Goal: Information Seeking & Learning: Learn about a topic

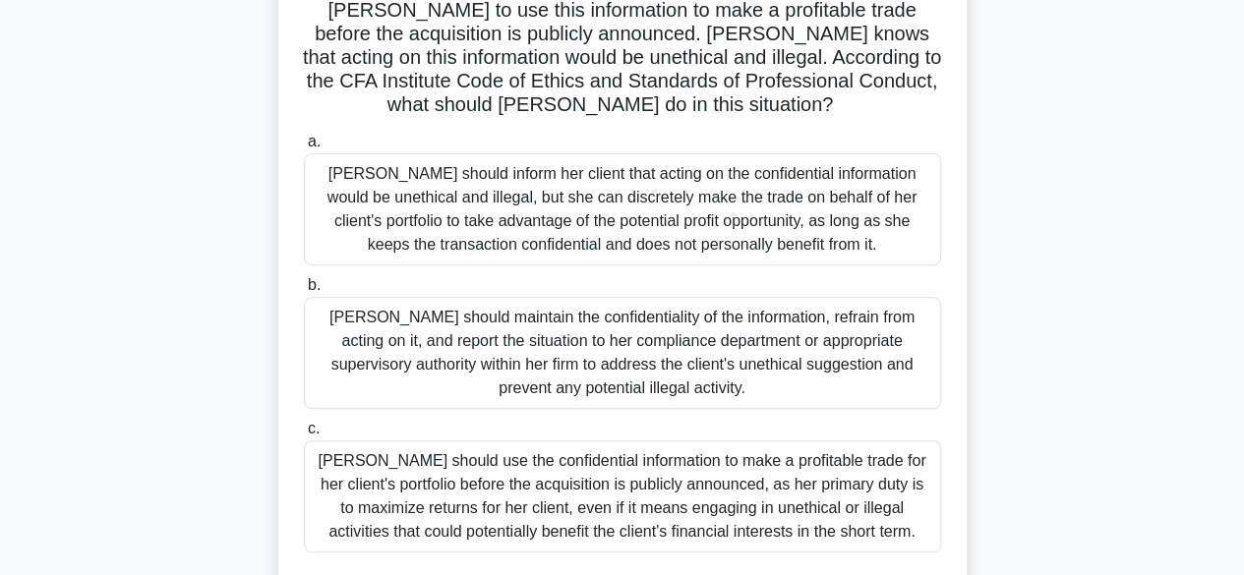
scroll to position [264, 0]
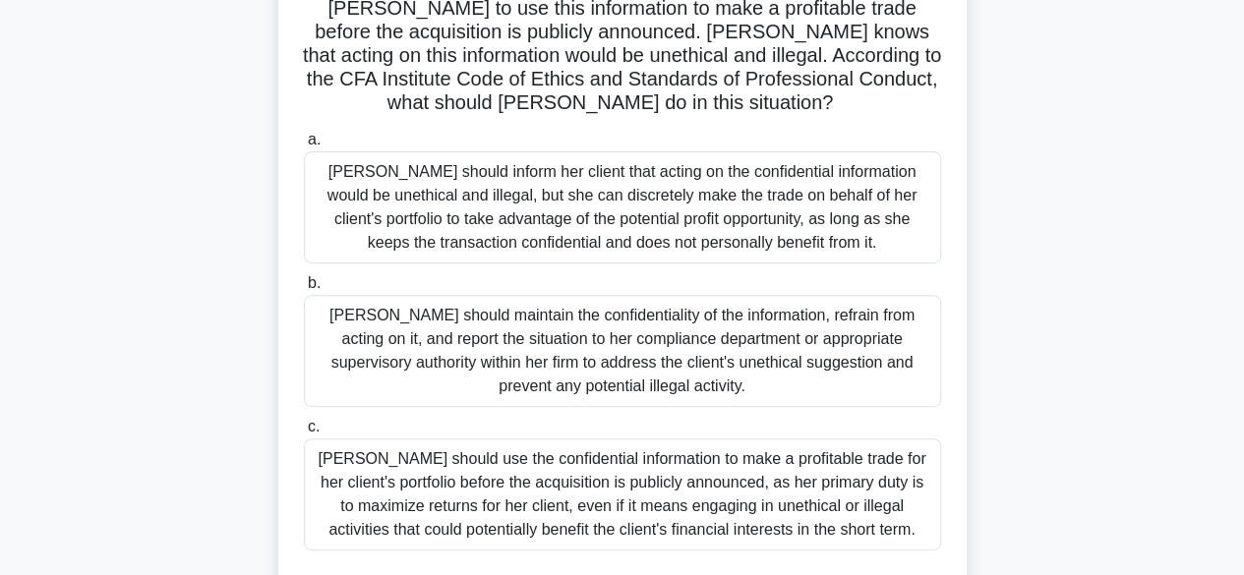
click at [620, 347] on div "Julia should maintain the confidentiality of the information, refrain from acti…" at bounding box center [622, 351] width 637 height 112
click at [304, 290] on input "b. Julia should maintain the confidentiality of the information, refrain from a…" at bounding box center [304, 283] width 0 height 13
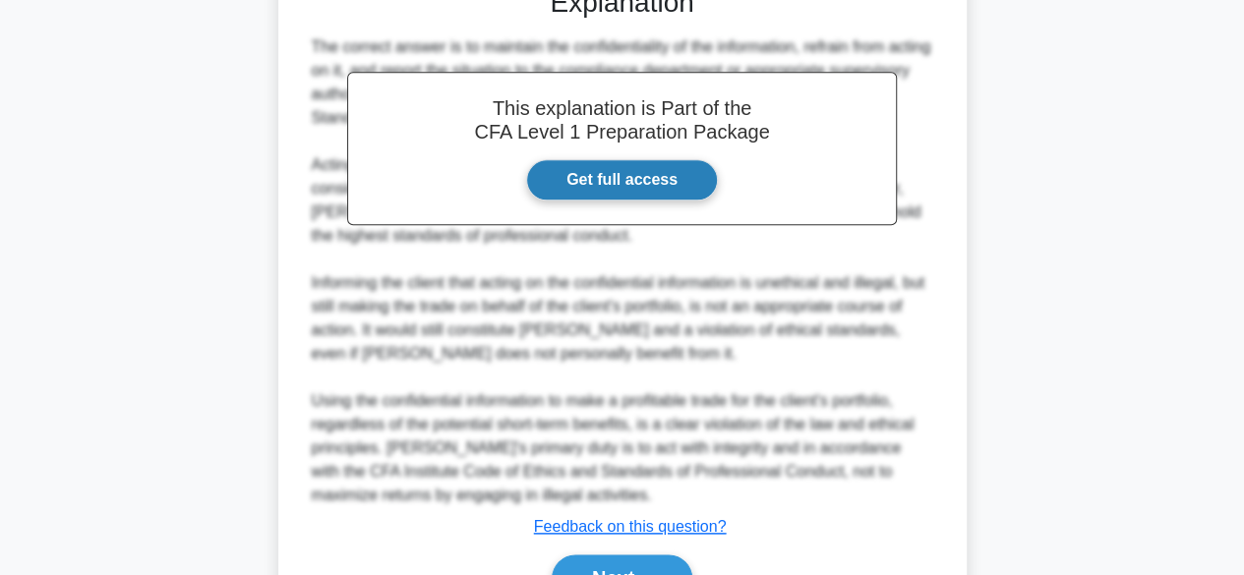
scroll to position [964, 0]
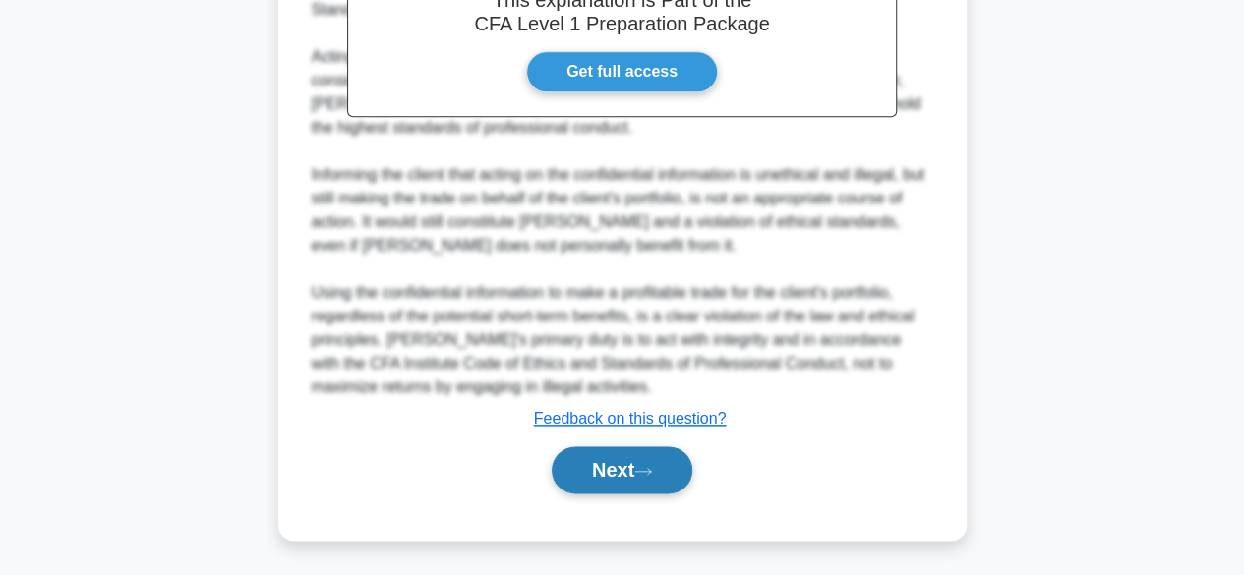
click at [613, 475] on button "Next" at bounding box center [622, 469] width 141 height 47
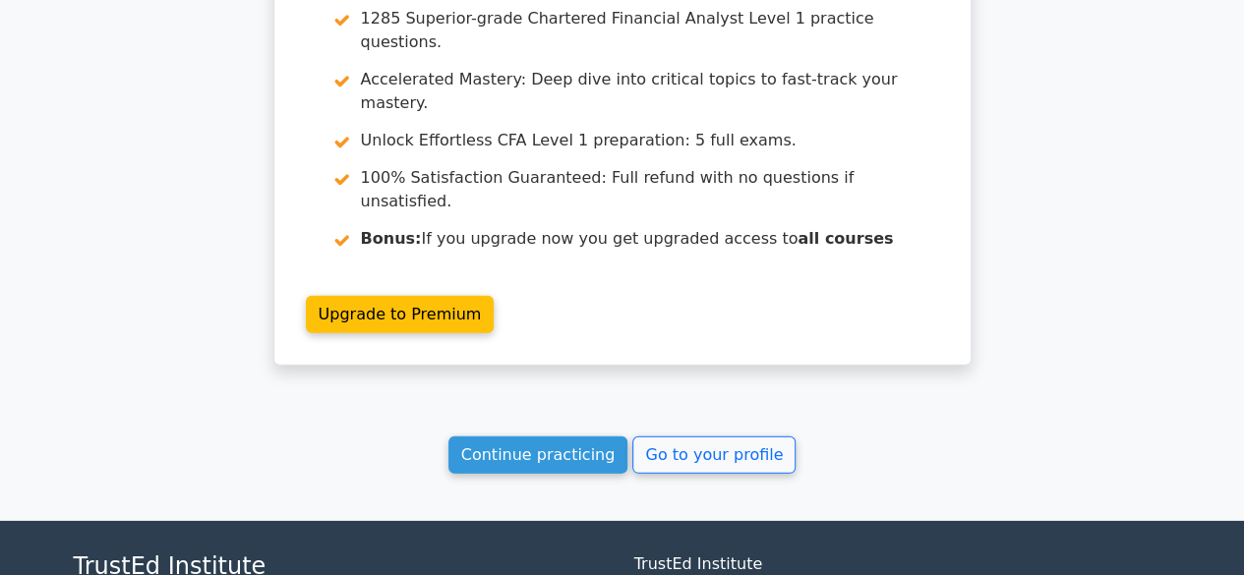
scroll to position [2750, 0]
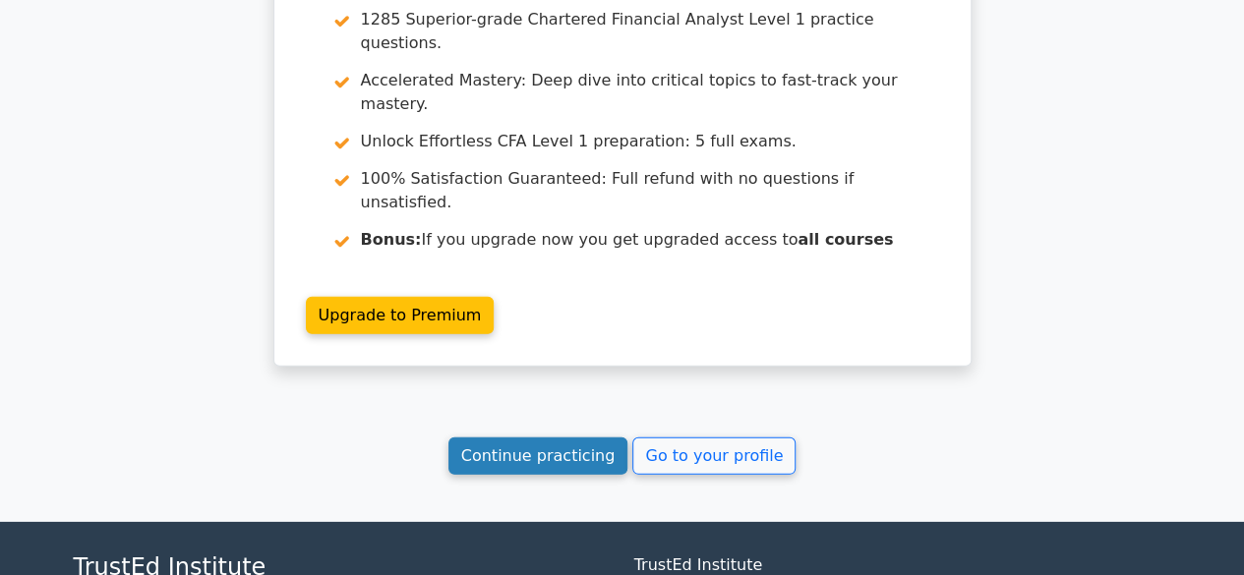
click at [570, 438] on link "Continue practicing" at bounding box center [538, 456] width 180 height 37
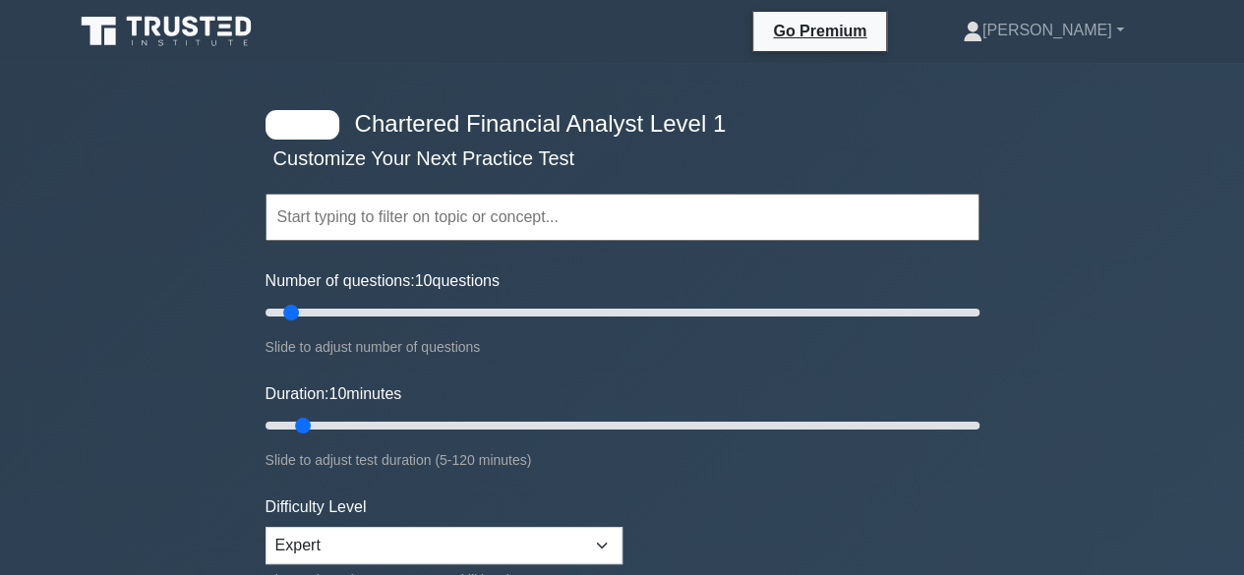
click at [334, 203] on input "text" at bounding box center [623, 217] width 714 height 47
type input "200"
click at [970, 311] on input "Number of questions: 200 questions" at bounding box center [623, 313] width 714 height 24
click at [957, 448] on div "Slide to adjust test duration (5-120 minutes)" at bounding box center [623, 460] width 714 height 24
type input "120"
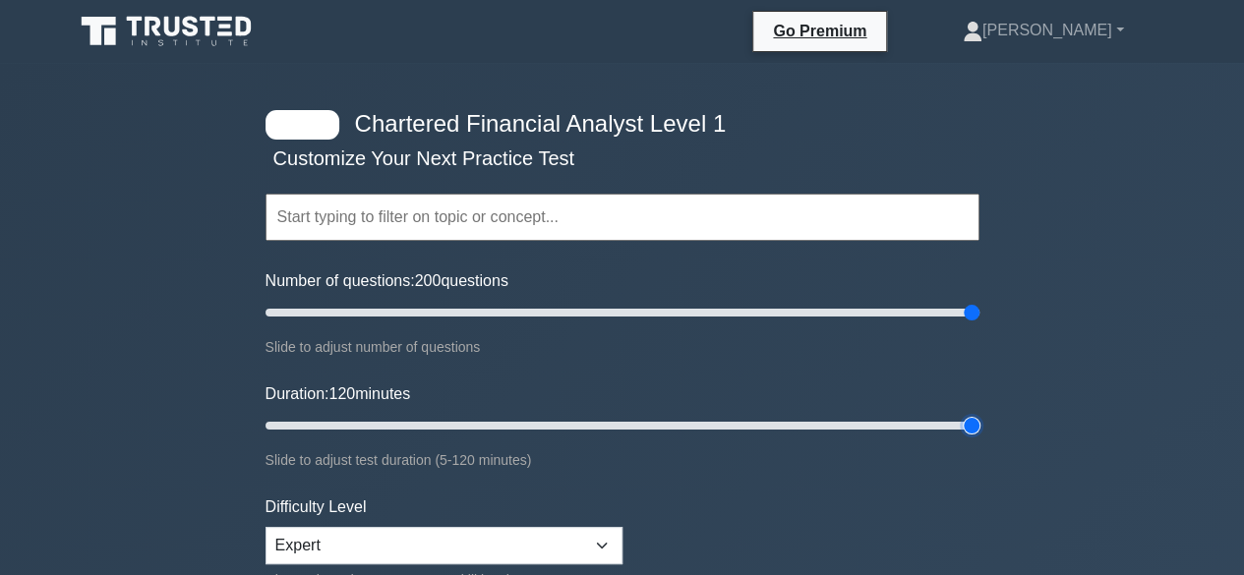
click at [974, 425] on input "Duration: 120 minutes" at bounding box center [623, 426] width 714 height 24
click at [477, 213] on input "text" at bounding box center [623, 217] width 714 height 47
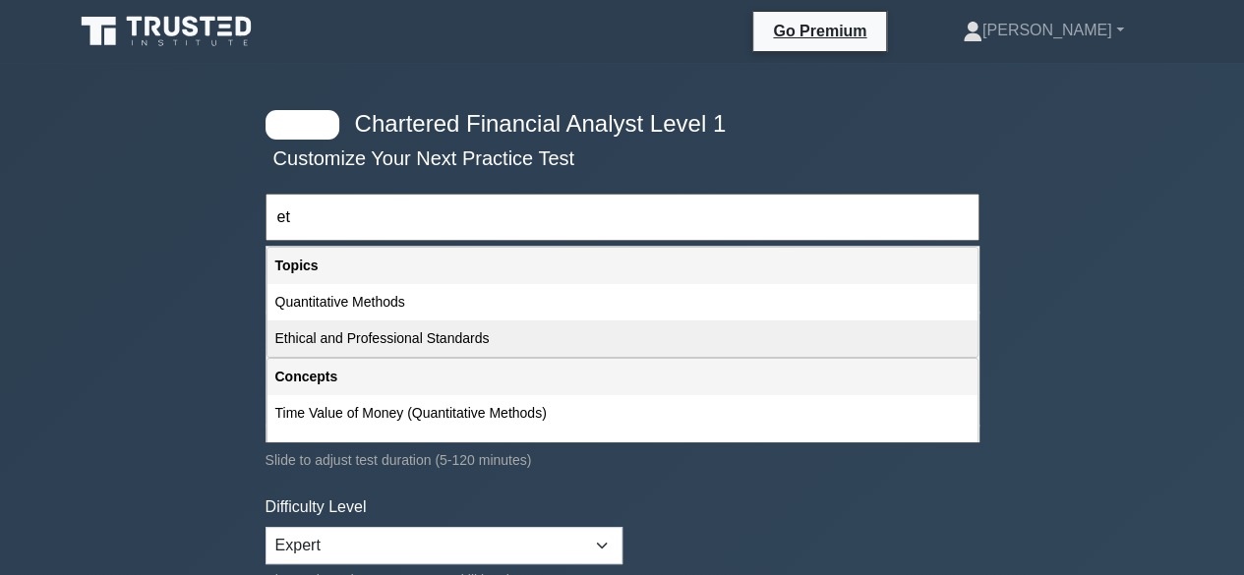
click at [440, 343] on div "Ethical and Professional Standards" at bounding box center [623, 339] width 710 height 36
type input "Ethical and Professional Standards"
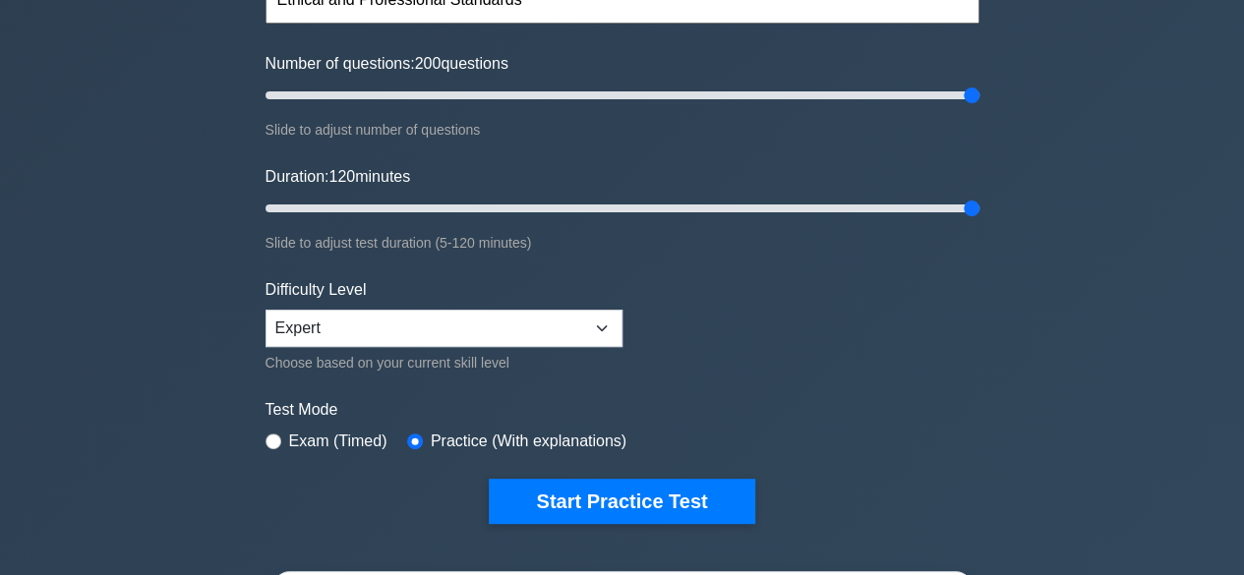
scroll to position [228, 0]
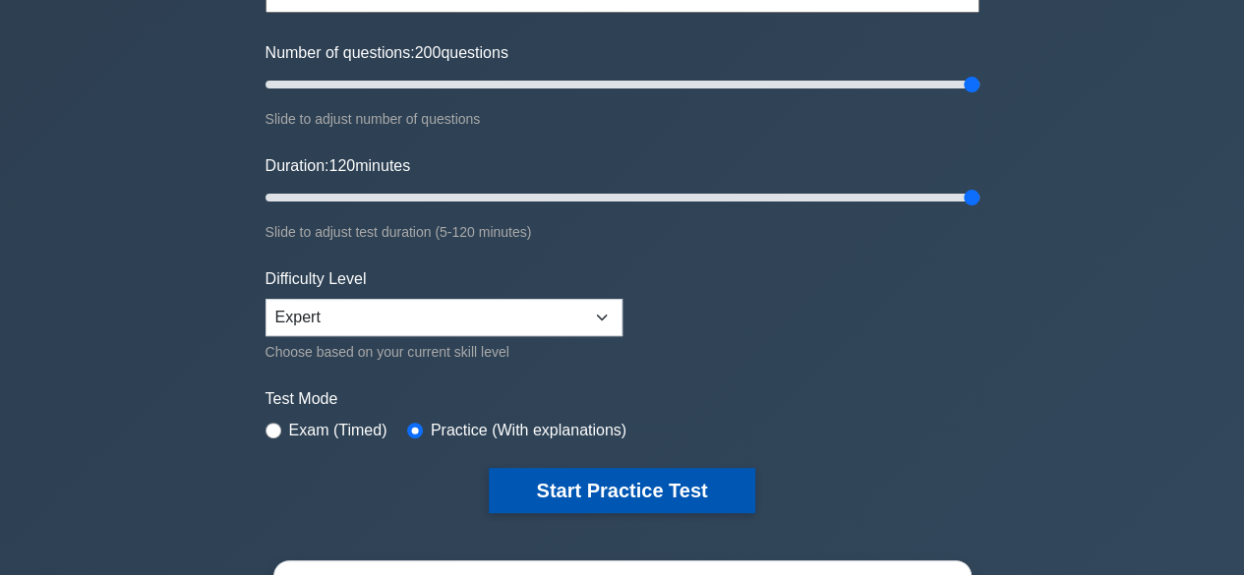
click at [566, 507] on button "Start Practice Test" at bounding box center [622, 490] width 266 height 45
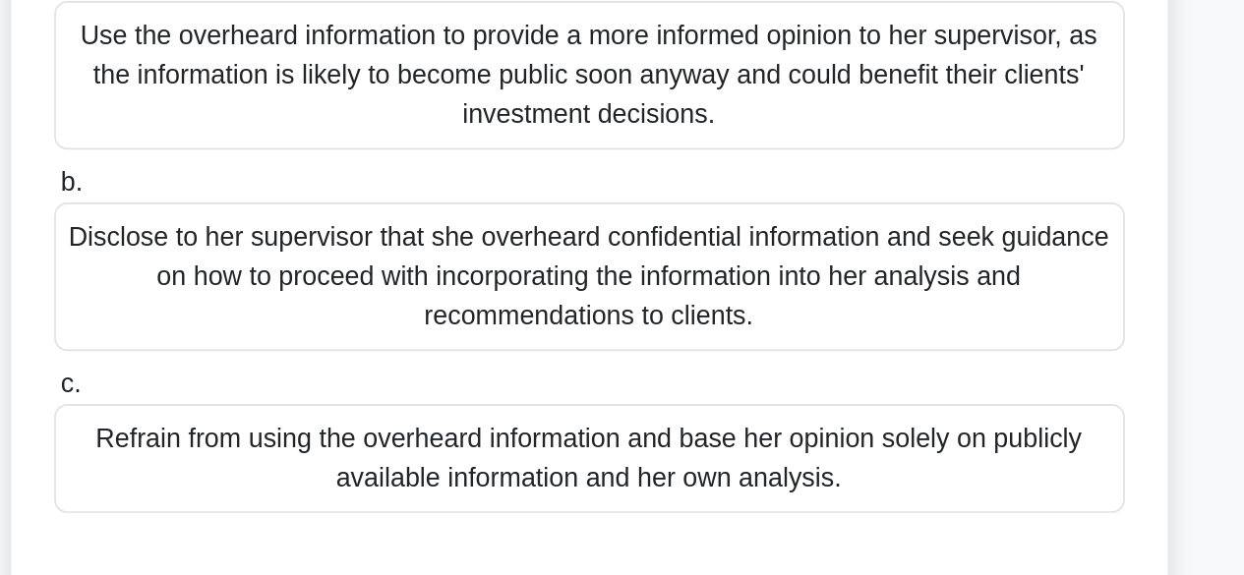
scroll to position [183, 0]
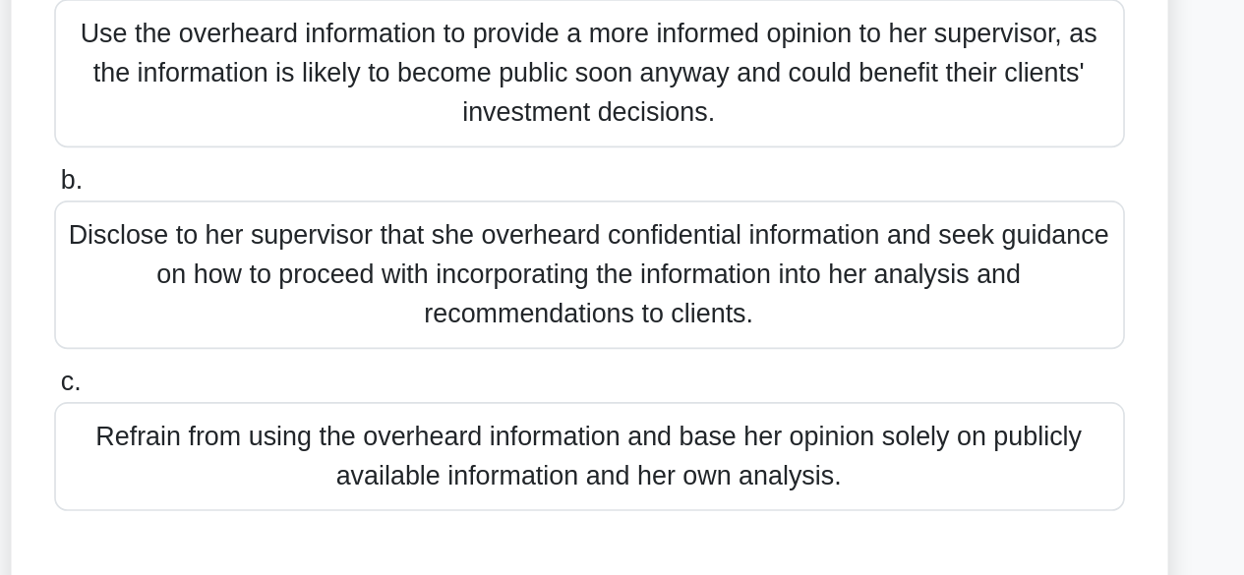
click at [671, 489] on div "Refrain from using the overheard information and base her opinion solely on pub…" at bounding box center [622, 504] width 637 height 65
click at [304, 467] on input "c. Refrain from using the overheard information and base her opinion solely on …" at bounding box center [304, 460] width 0 height 13
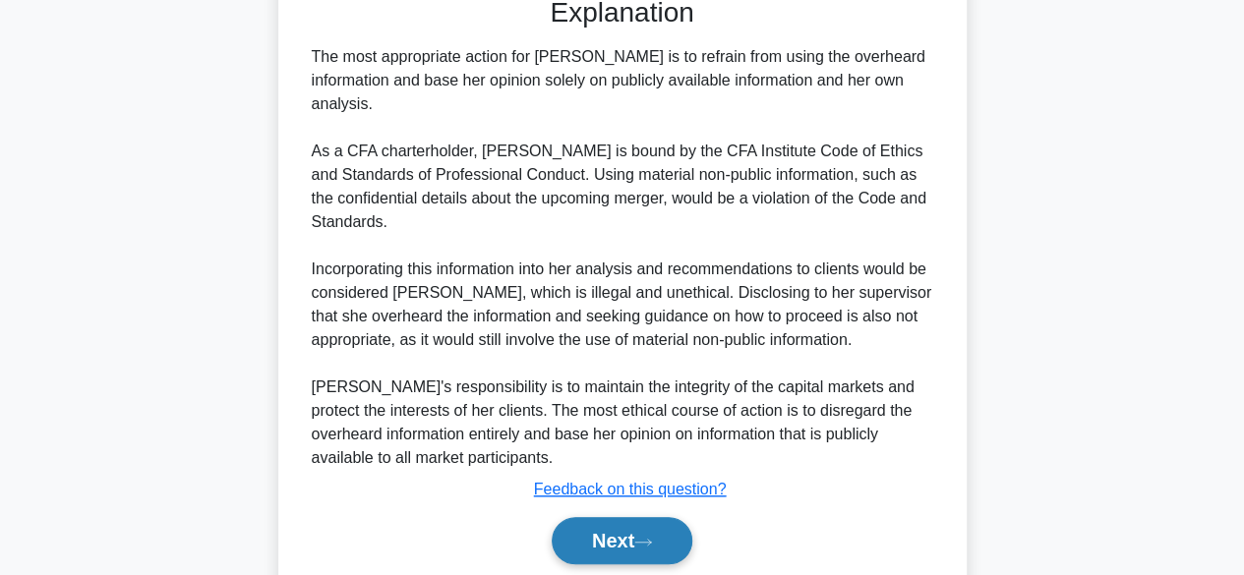
click at [645, 517] on button "Next" at bounding box center [622, 540] width 141 height 47
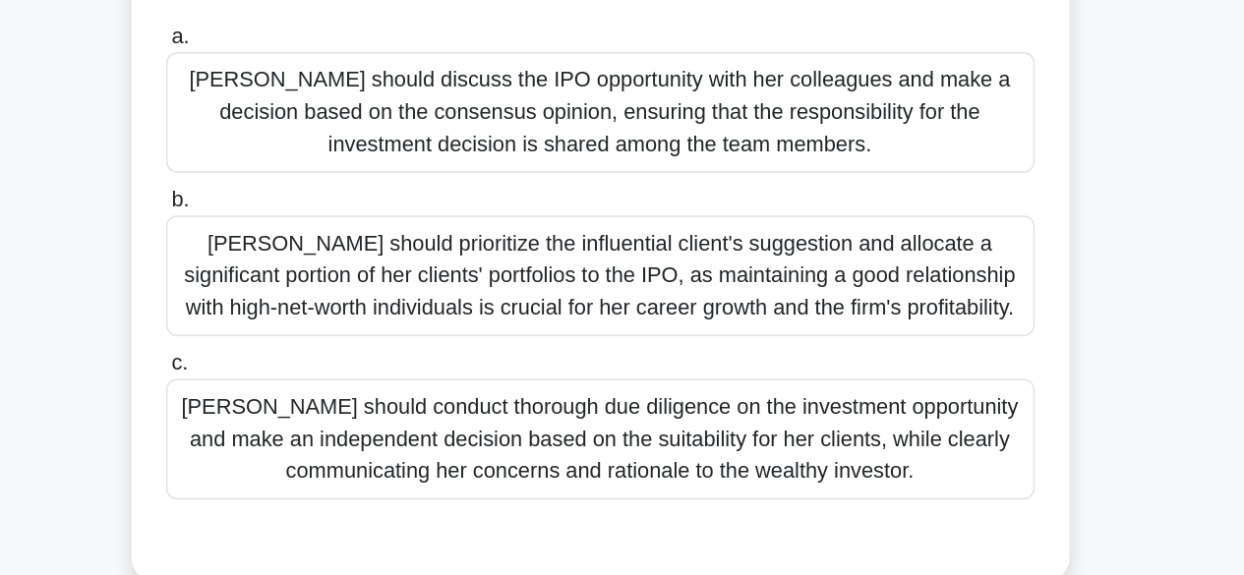
scroll to position [225, 0]
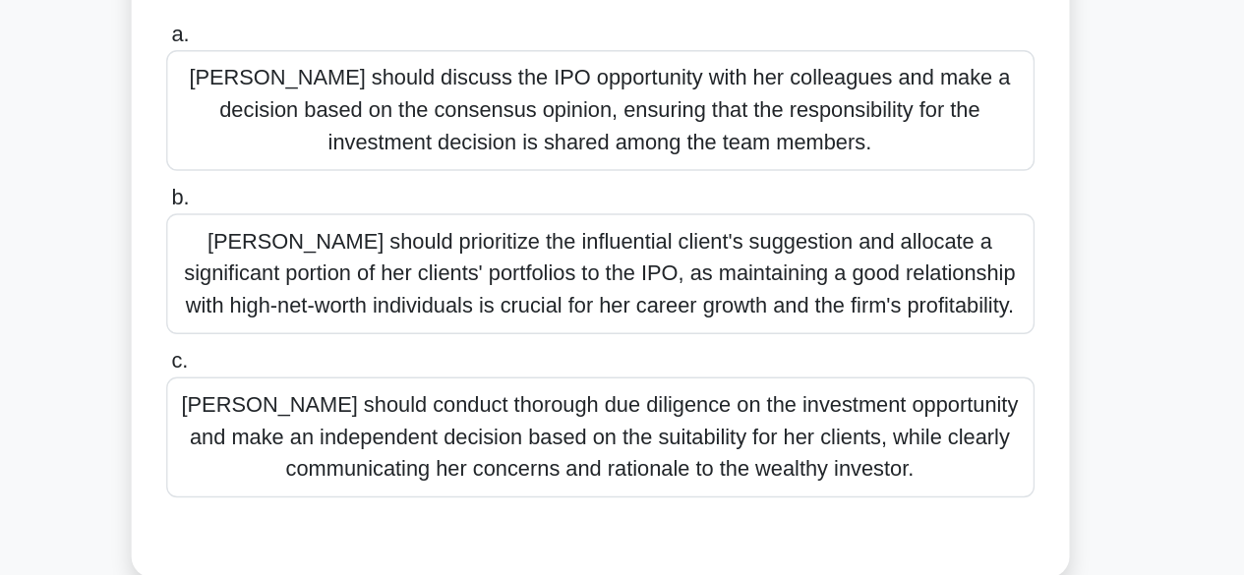
click at [600, 460] on div "[PERSON_NAME] should conduct thorough due diligence on the investment opportuni…" at bounding box center [622, 474] width 637 height 89
click at [304, 425] on input "c. [PERSON_NAME] should conduct thorough due diligence on the investment opport…" at bounding box center [304, 418] width 0 height 13
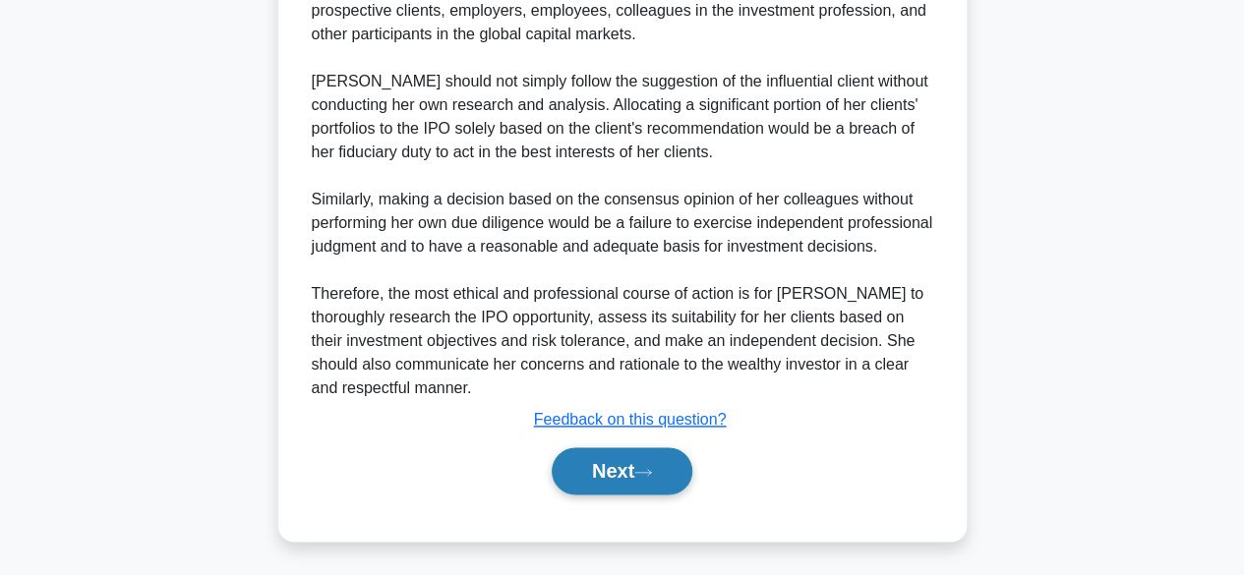
click at [568, 483] on button "Next" at bounding box center [622, 470] width 141 height 47
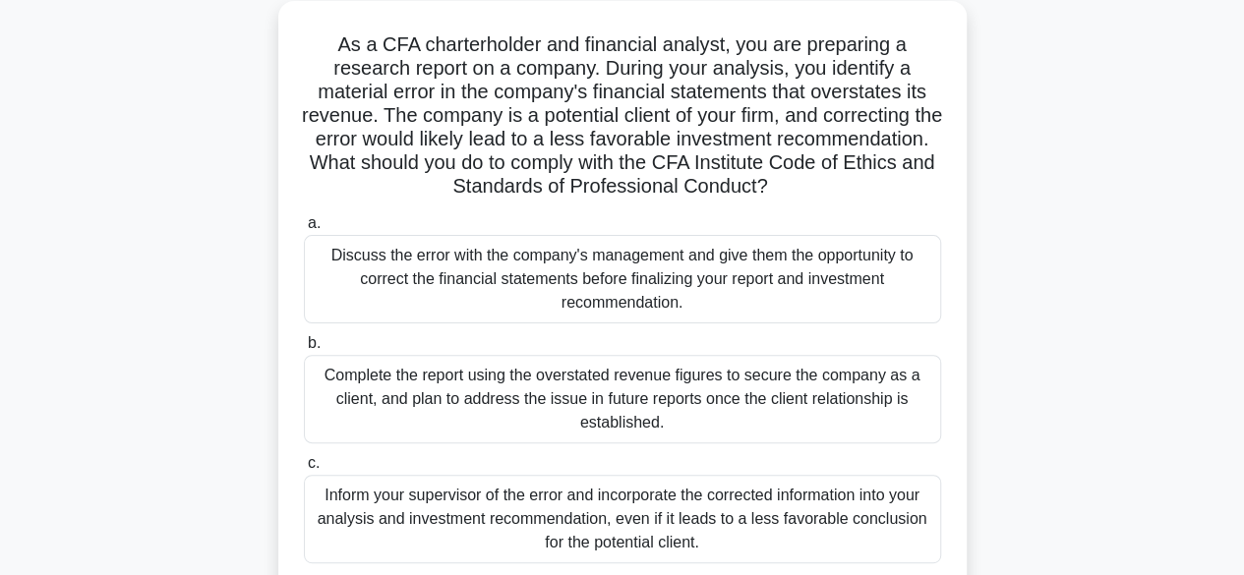
scroll to position [134, 0]
click at [623, 499] on div "Inform your supervisor of the error and incorporate the corrected information i…" at bounding box center [622, 518] width 637 height 89
click at [304, 469] on input "c. Inform your supervisor of the error and incorporate the corrected informatio…" at bounding box center [304, 462] width 0 height 13
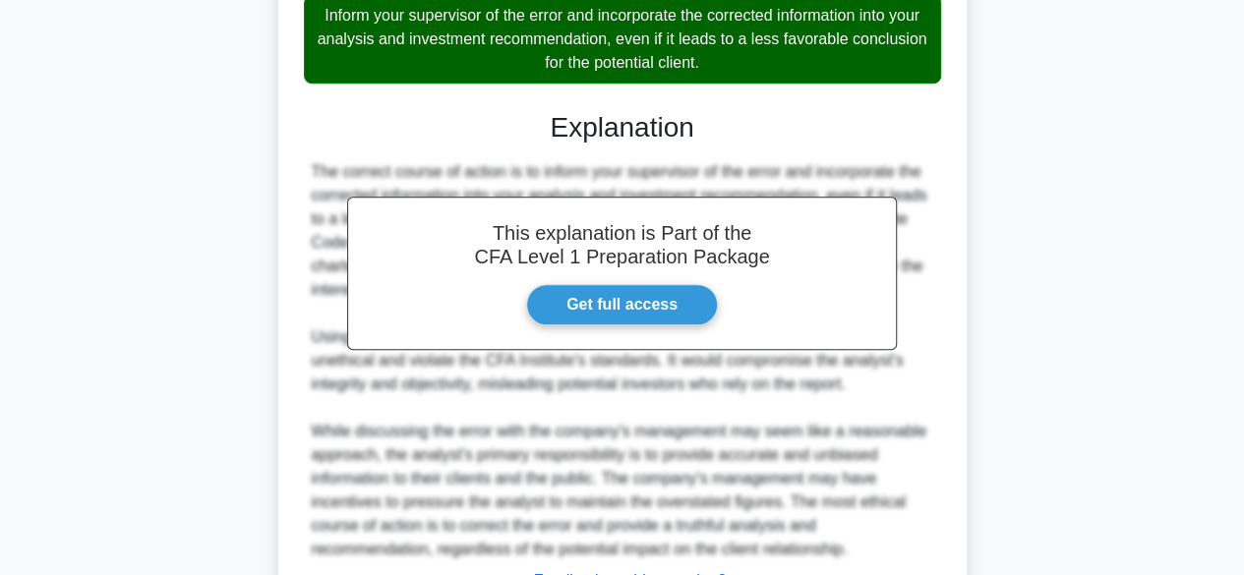
scroll to position [775, 0]
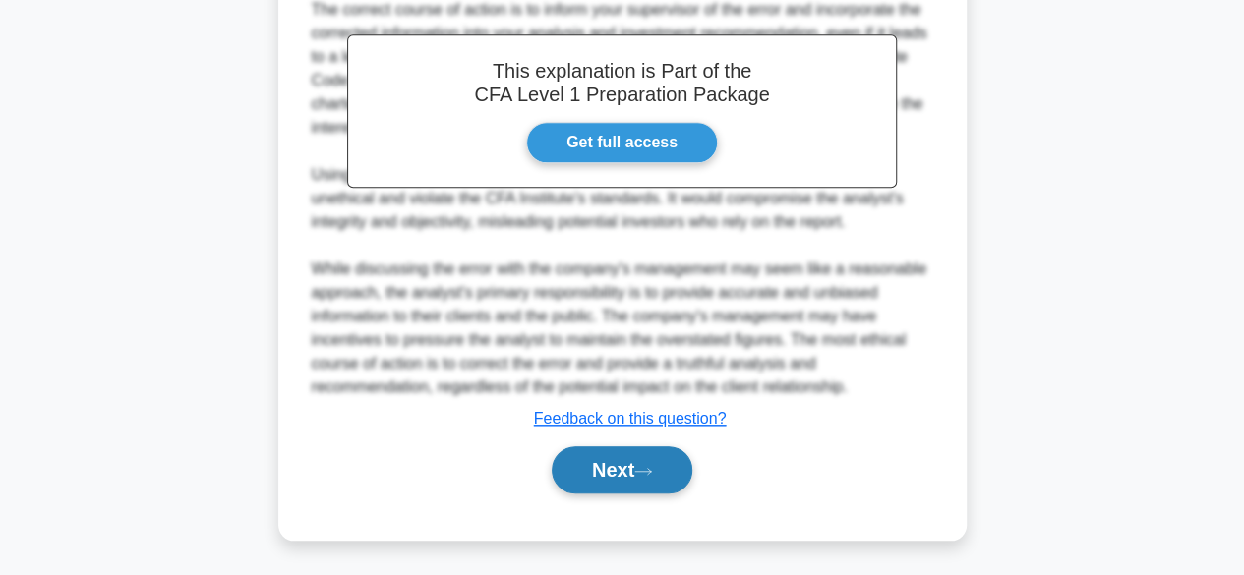
click at [631, 471] on button "Next" at bounding box center [622, 469] width 141 height 47
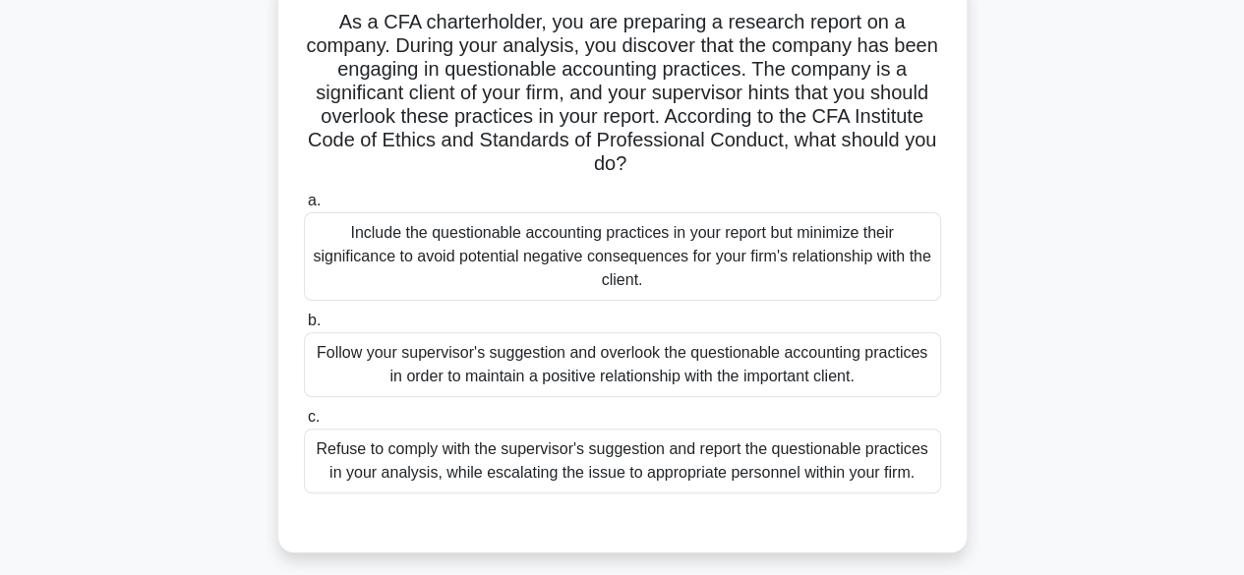
scroll to position [159, 0]
click at [631, 471] on div "Refuse to comply with the supervisor's suggestion and report the questionable p…" at bounding box center [622, 462] width 637 height 65
click at [304, 425] on input "c. Refuse to comply with the supervisor's suggestion and report the questionabl…" at bounding box center [304, 418] width 0 height 13
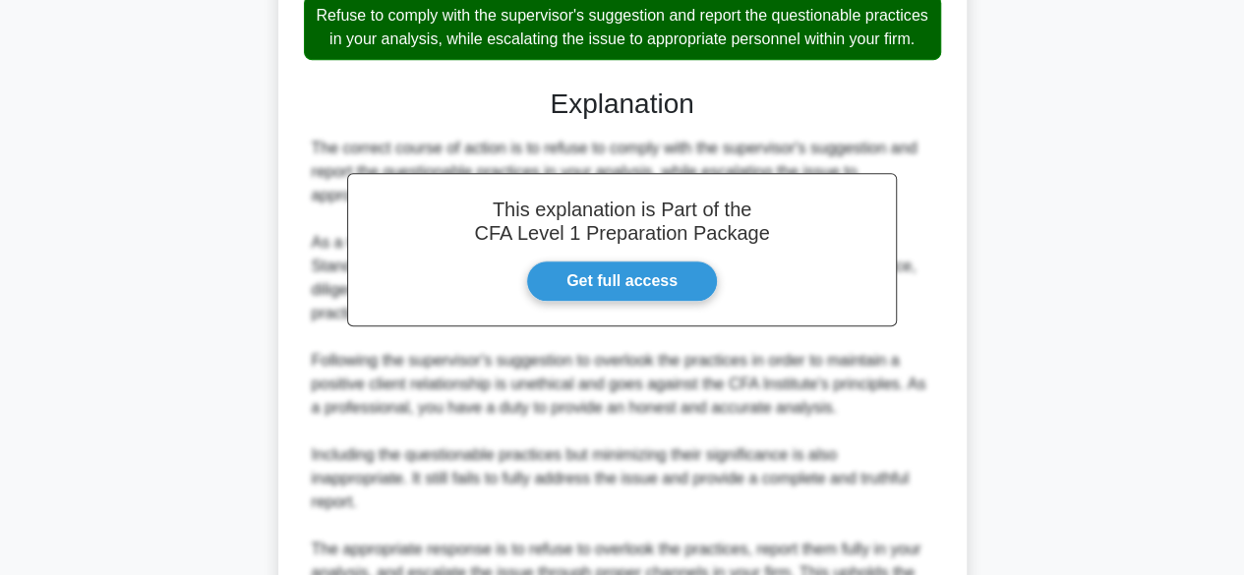
scroll to position [822, 0]
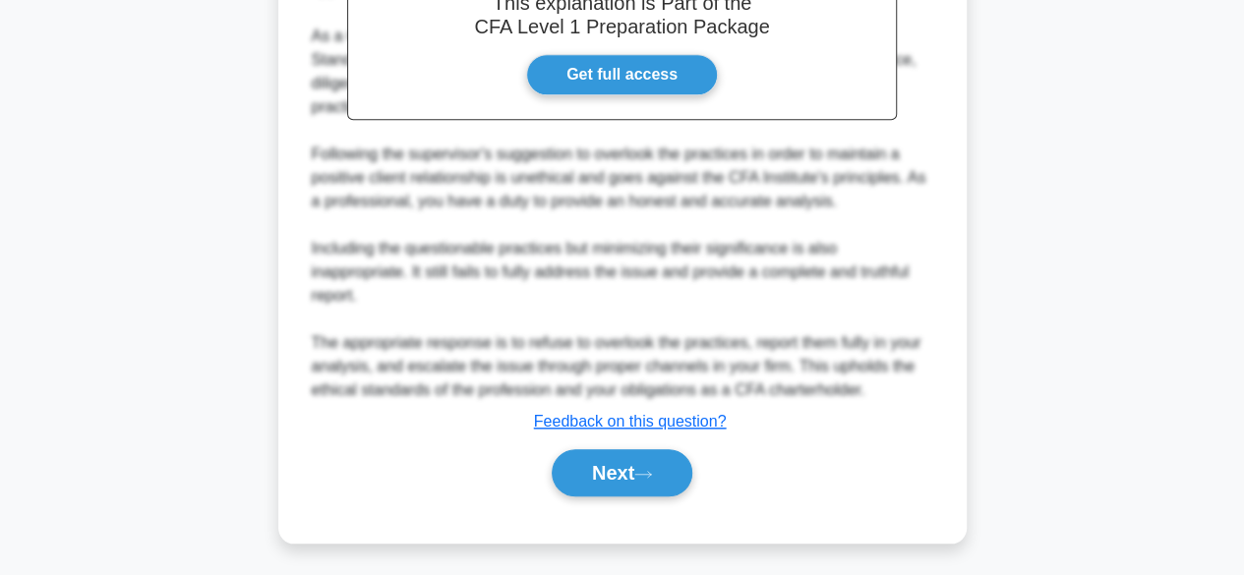
click at [631, 471] on button "Next" at bounding box center [622, 472] width 141 height 47
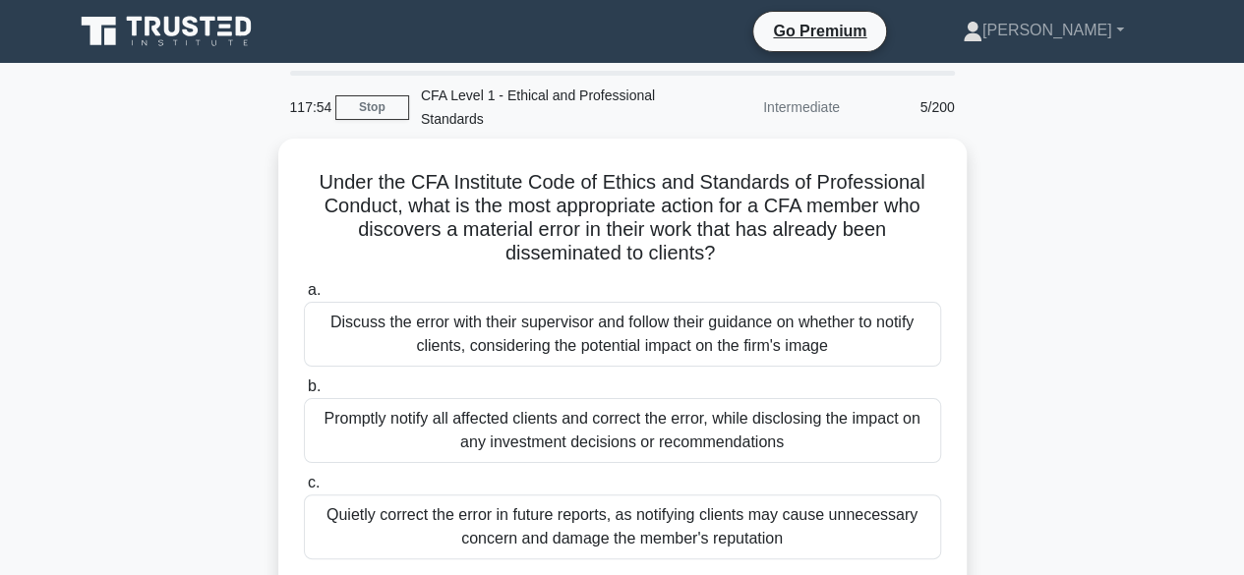
scroll to position [1, 0]
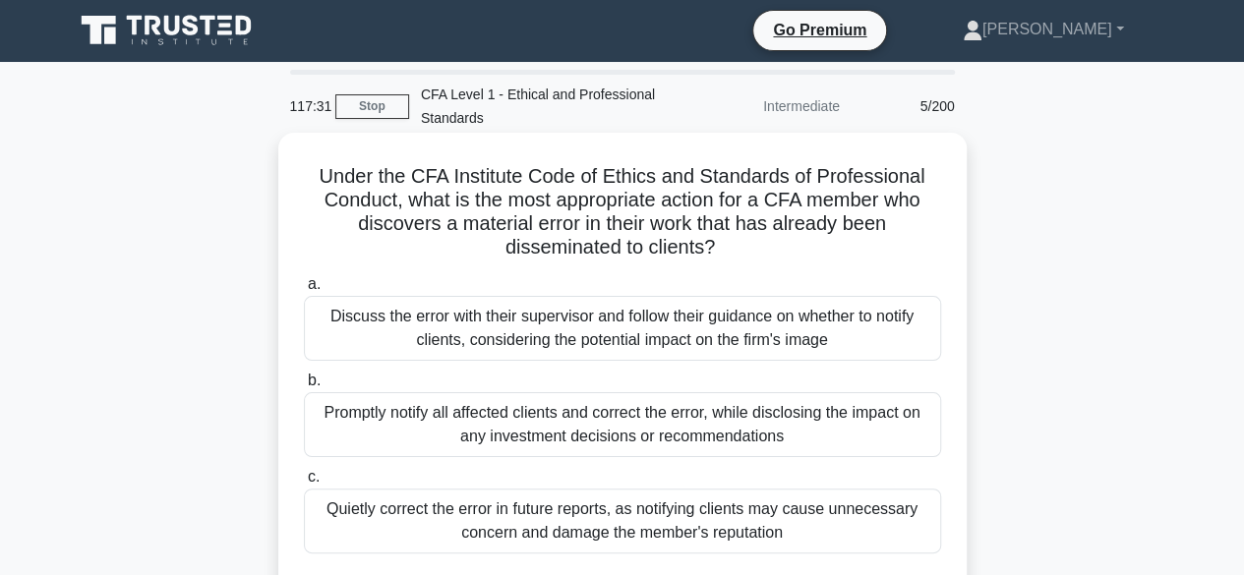
click at [611, 424] on div "Promptly notify all affected clients and correct the error, while disclosing th…" at bounding box center [622, 424] width 637 height 65
click at [304, 387] on input "b. Promptly notify all affected clients and correct the error, while disclosing…" at bounding box center [304, 381] width 0 height 13
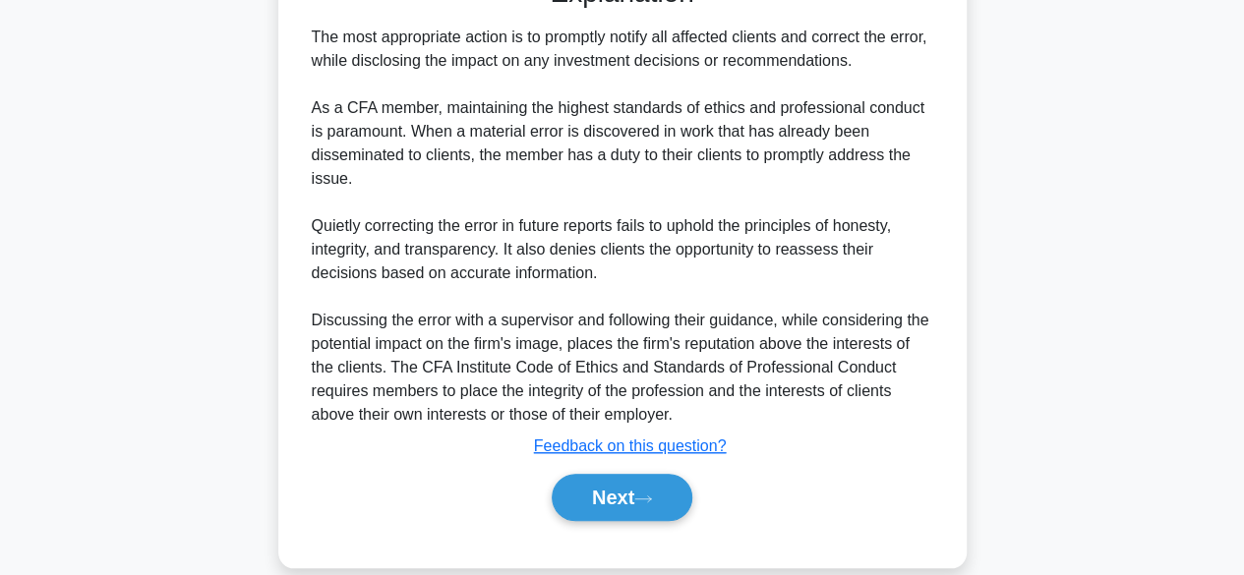
scroll to position [633, 0]
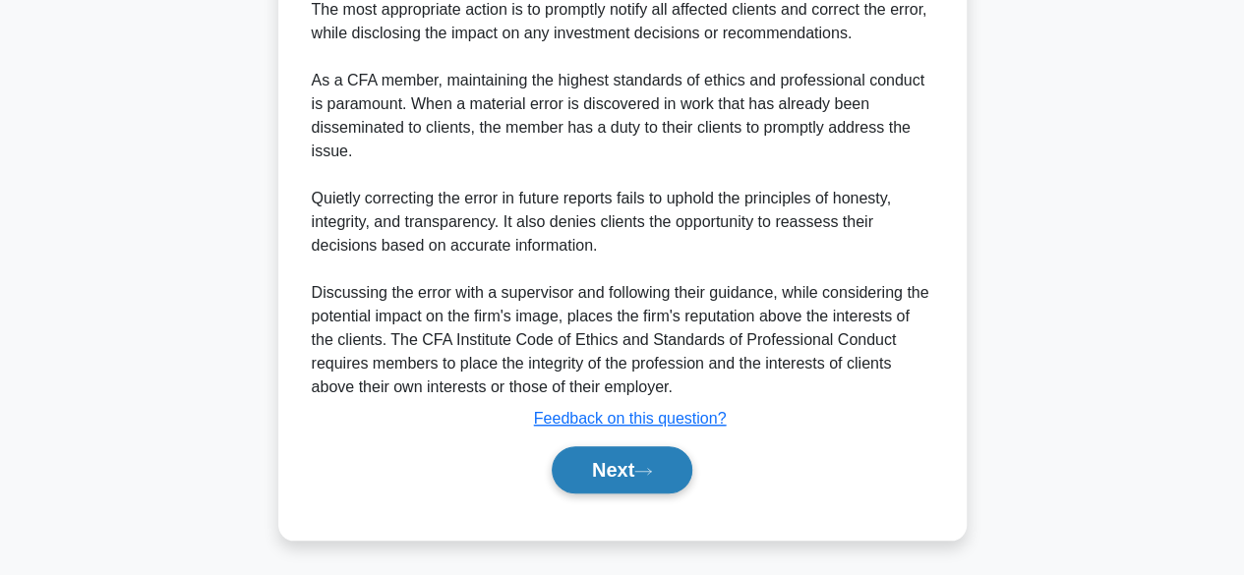
click at [598, 490] on button "Next" at bounding box center [622, 469] width 141 height 47
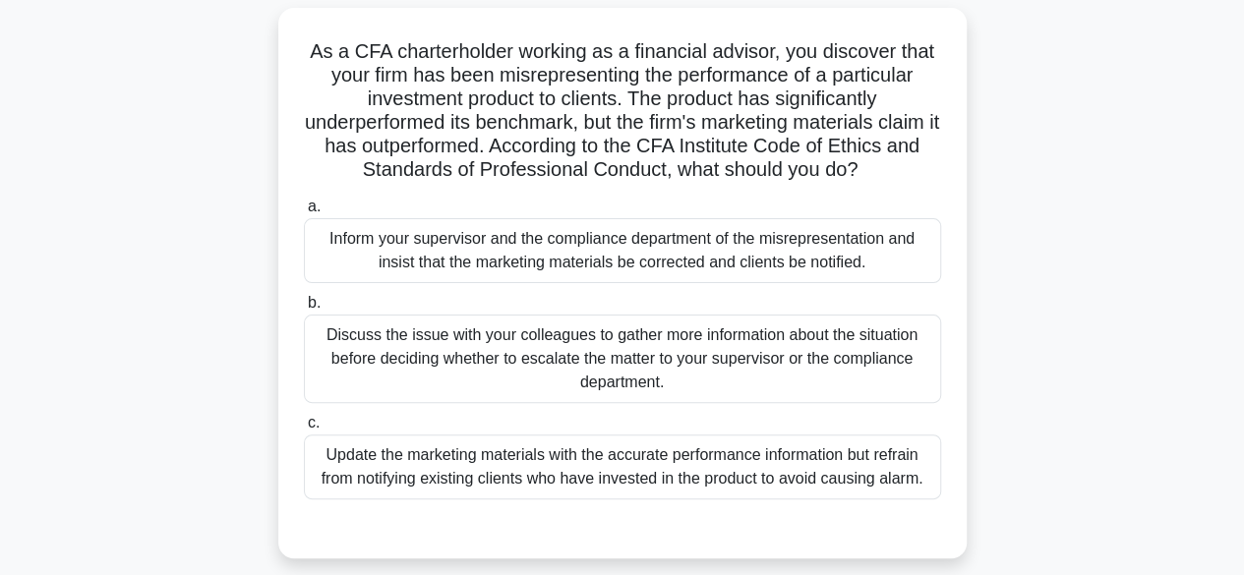
scroll to position [132, 0]
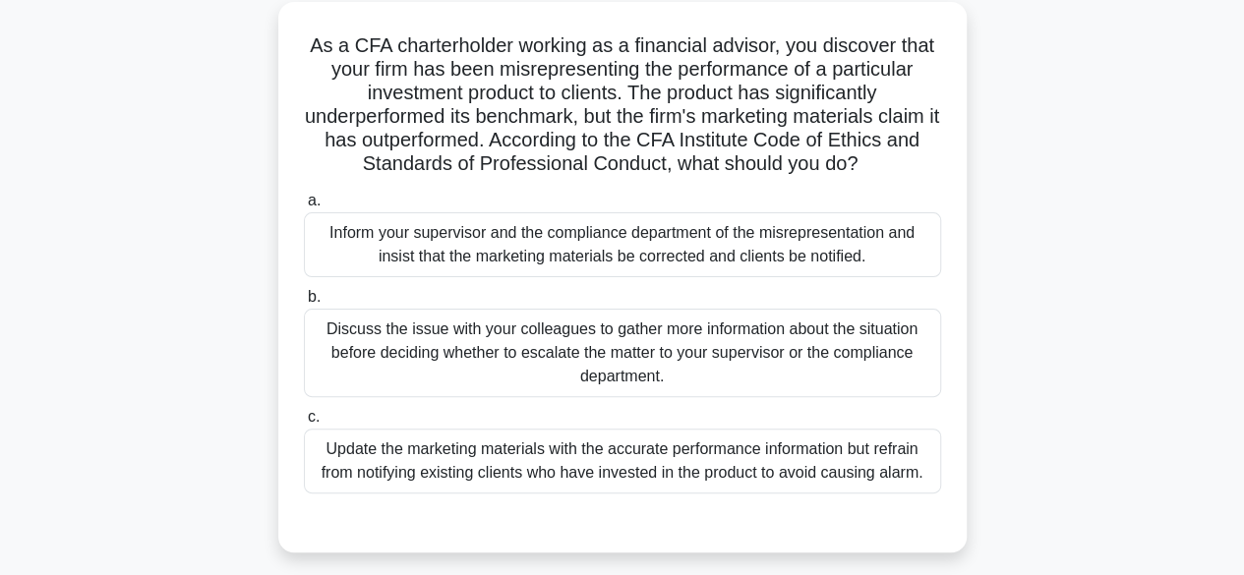
click at [651, 254] on div "Inform your supervisor and the compliance department of the misrepresentation a…" at bounding box center [622, 244] width 637 height 65
click at [304, 208] on input "a. Inform your supervisor and the compliance department of the misrepresentatio…" at bounding box center [304, 201] width 0 height 13
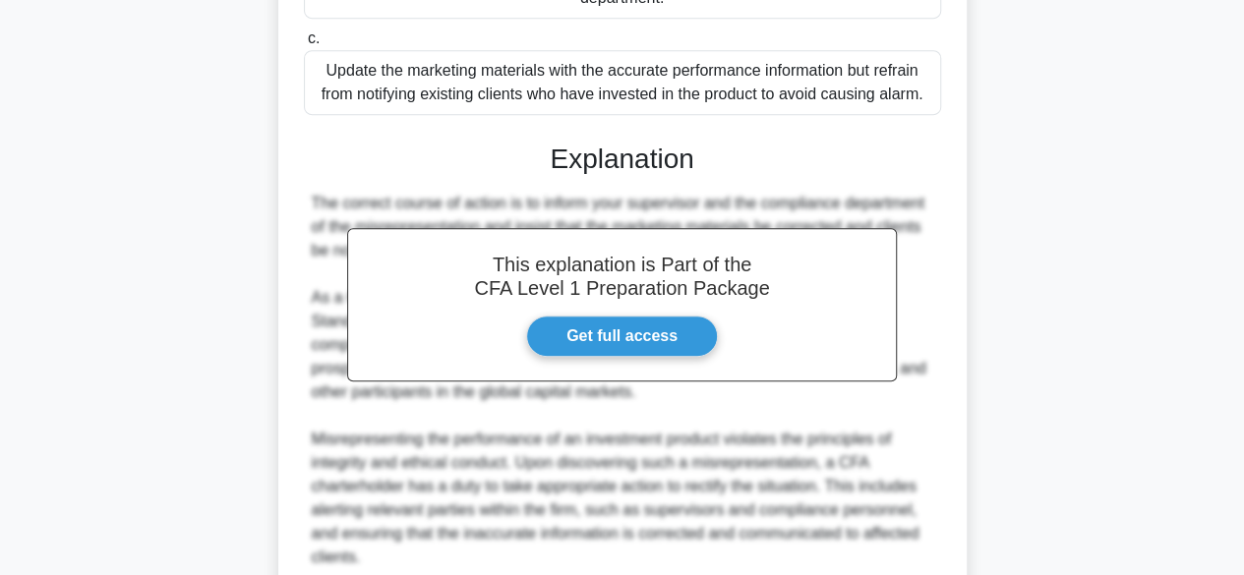
scroll to position [822, 0]
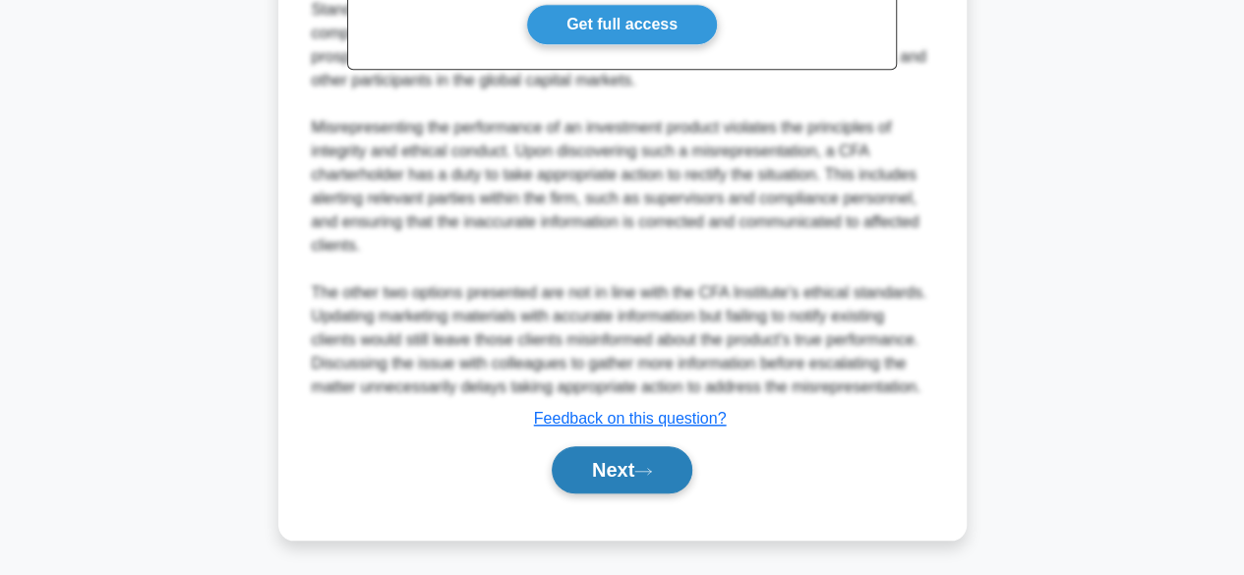
click at [607, 470] on button "Next" at bounding box center [622, 469] width 141 height 47
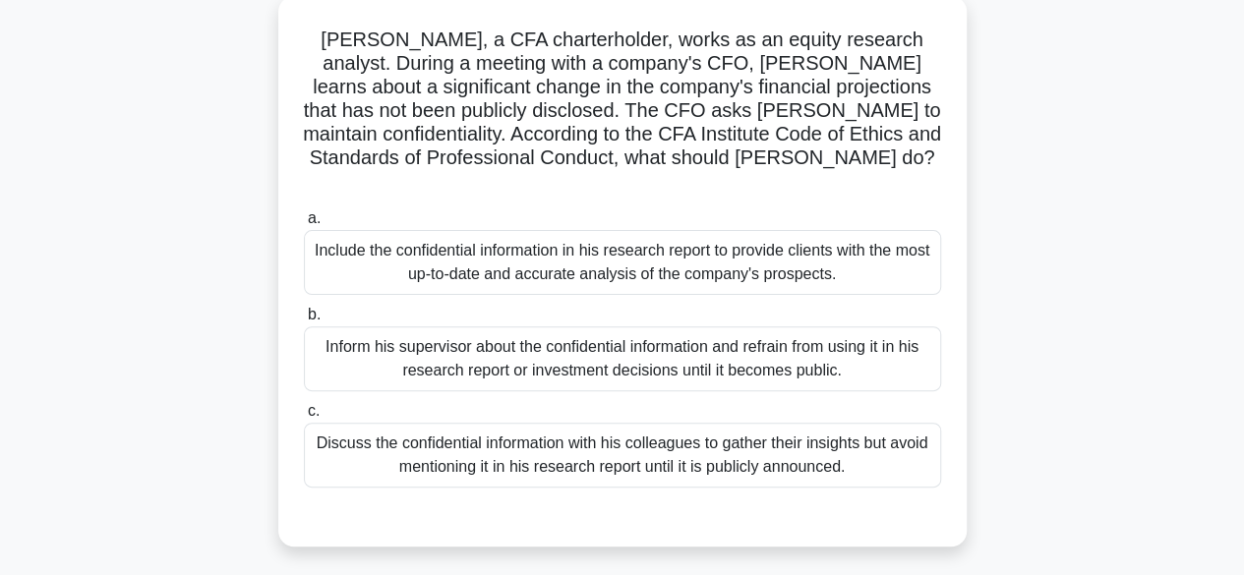
scroll to position [141, 0]
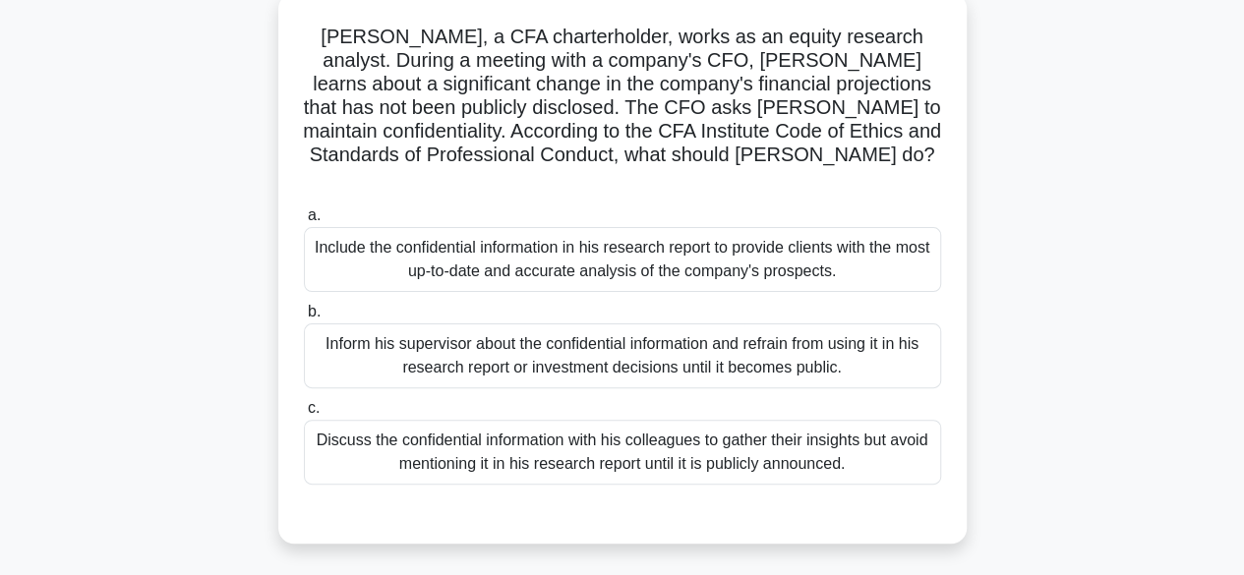
click at [681, 324] on div "Inform his supervisor about the confidential information and refrain from using…" at bounding box center [622, 356] width 637 height 65
click at [304, 319] on input "b. Inform his supervisor about the confidential information and refrain from us…" at bounding box center [304, 312] width 0 height 13
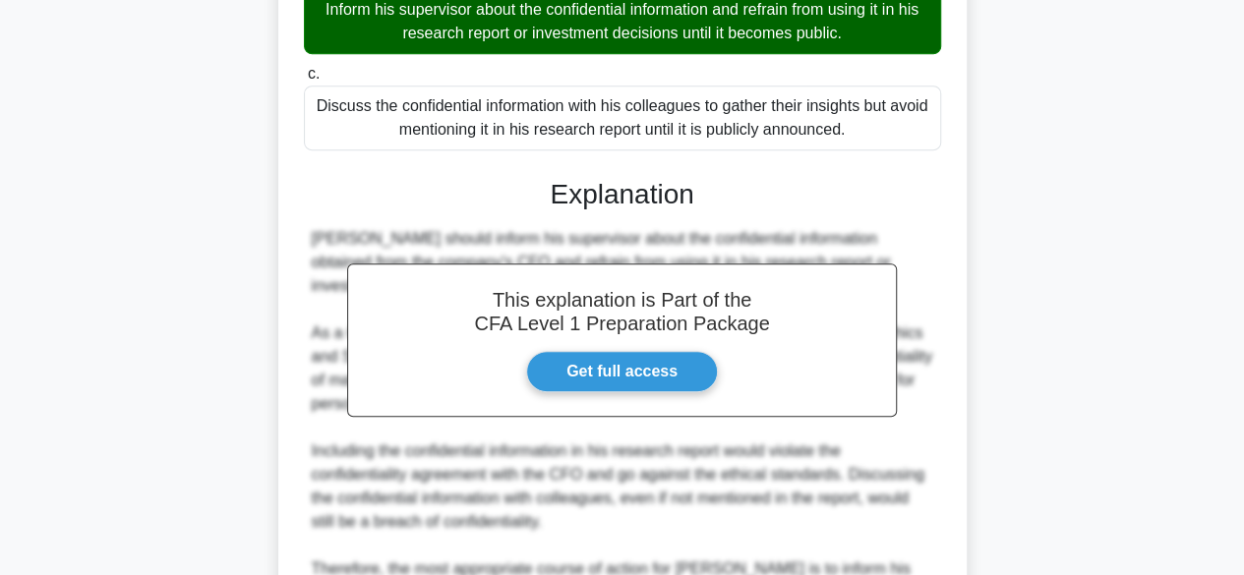
scroll to position [681, 0]
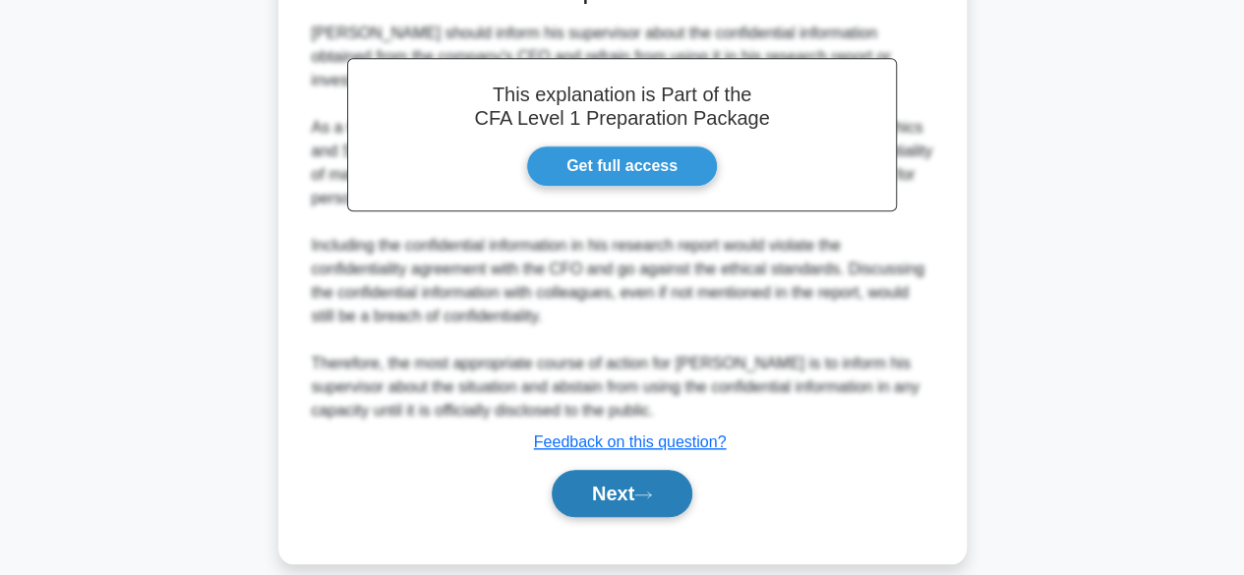
click at [652, 490] on icon at bounding box center [643, 495] width 18 height 11
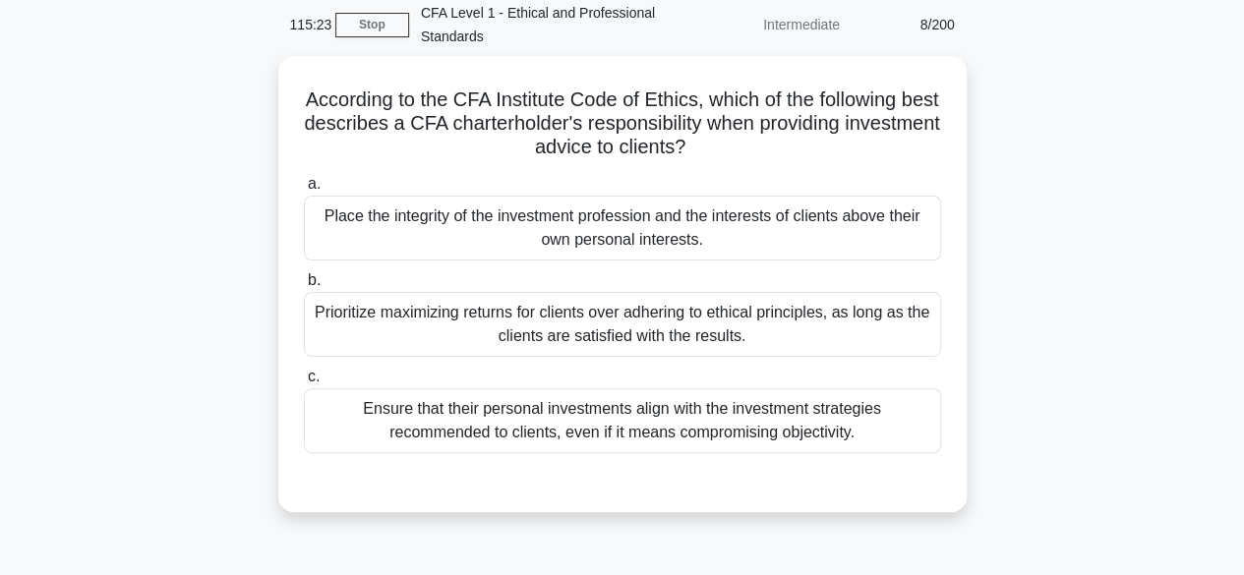
scroll to position [82, 0]
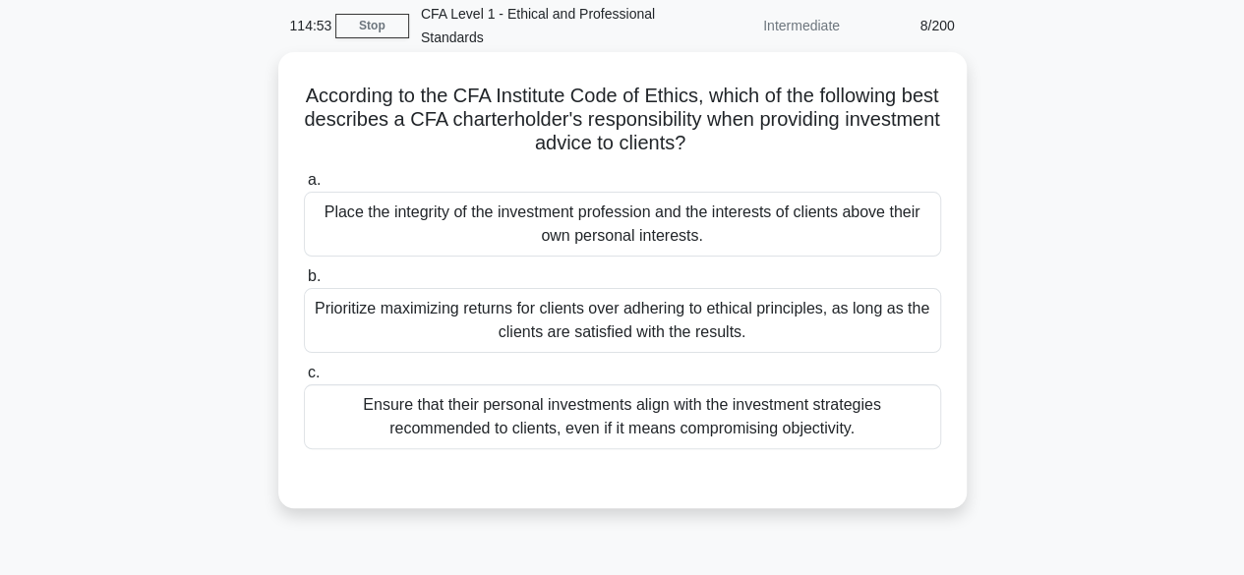
click at [854, 233] on div "Place the integrity of the investment profession and the interests of clients a…" at bounding box center [622, 224] width 637 height 65
click at [304, 187] on input "a. Place the integrity of the investment profession and the interests of client…" at bounding box center [304, 180] width 0 height 13
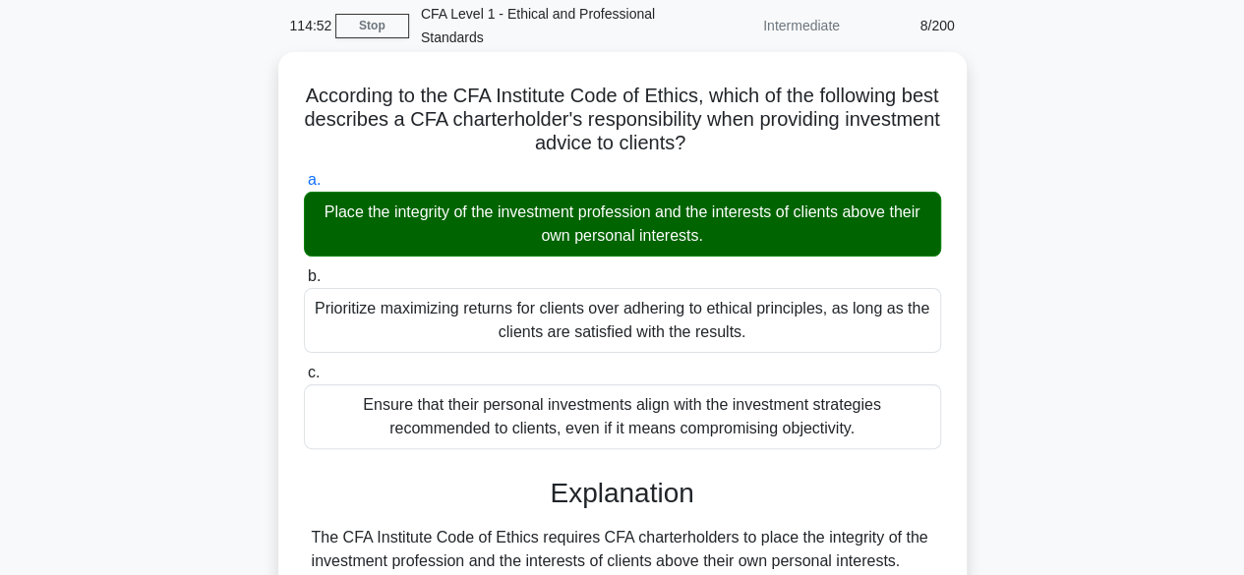
scroll to position [539, 0]
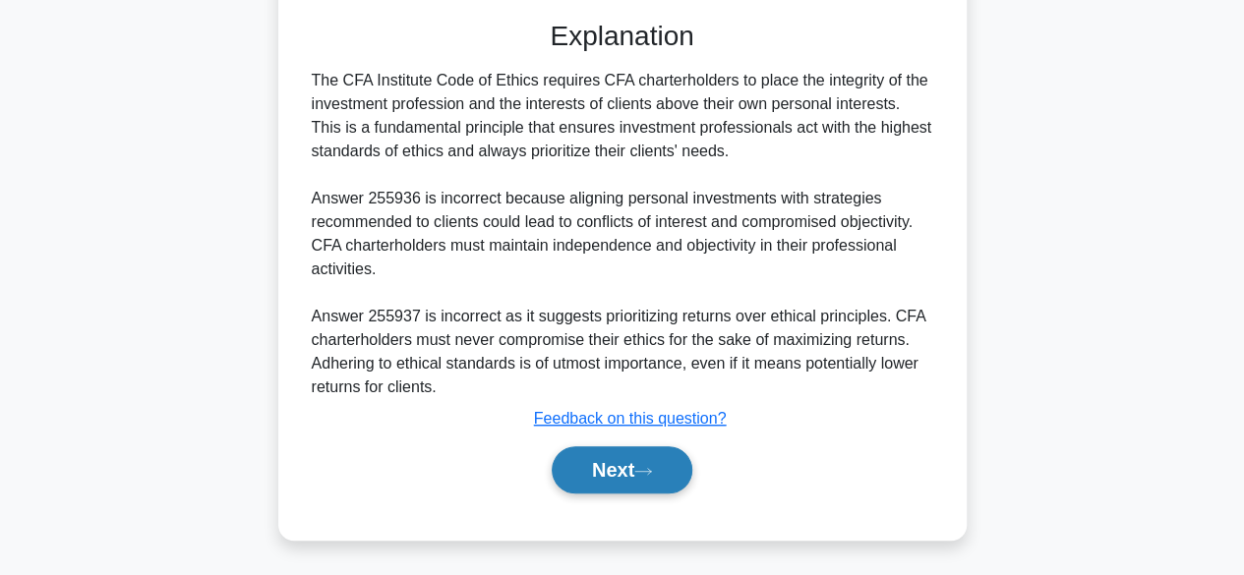
click at [675, 481] on button "Next" at bounding box center [622, 469] width 141 height 47
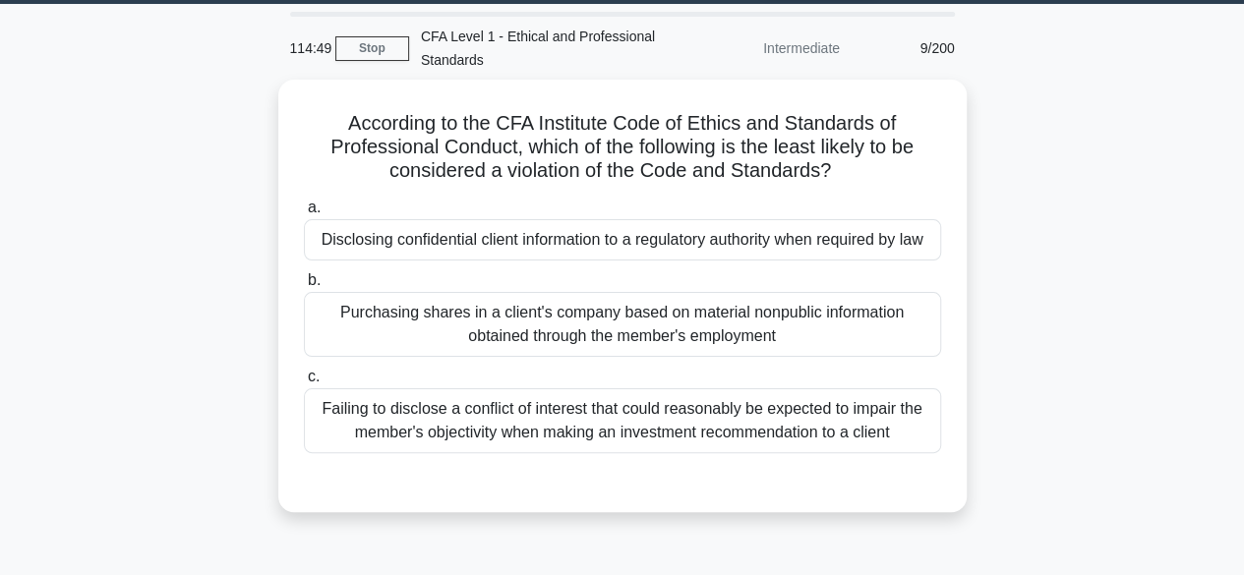
scroll to position [60, 0]
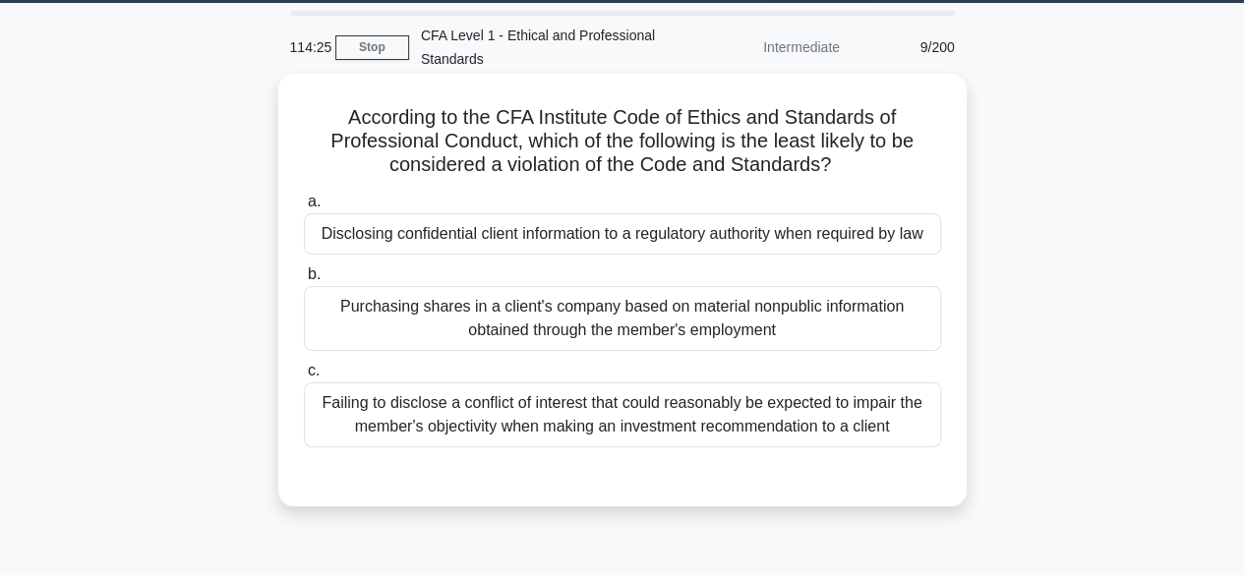
click at [697, 412] on div "Failing to disclose a conflict of interest that could reasonably be expected to…" at bounding box center [622, 415] width 637 height 65
click at [304, 378] on input "c. Failing to disclose a conflict of interest that could reasonably be expected…" at bounding box center [304, 371] width 0 height 13
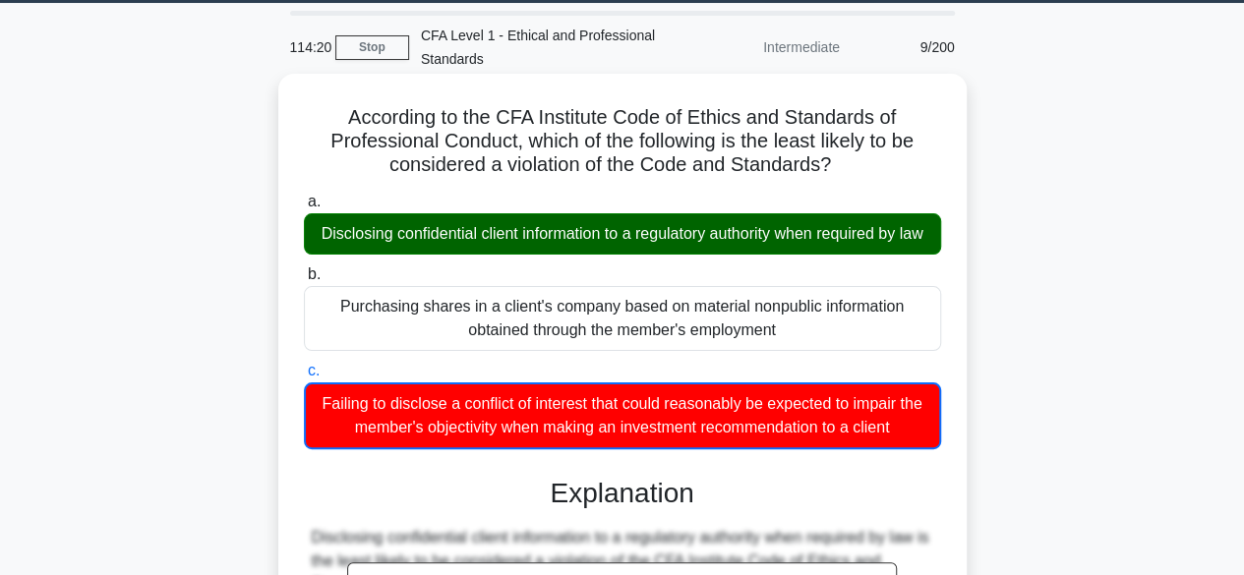
click at [734, 227] on div "Disclosing confidential client information to a regulatory authority when requi…" at bounding box center [622, 233] width 637 height 41
click at [304, 208] on input "a. Disclosing confidential client information to a regulatory authority when re…" at bounding box center [304, 202] width 0 height 13
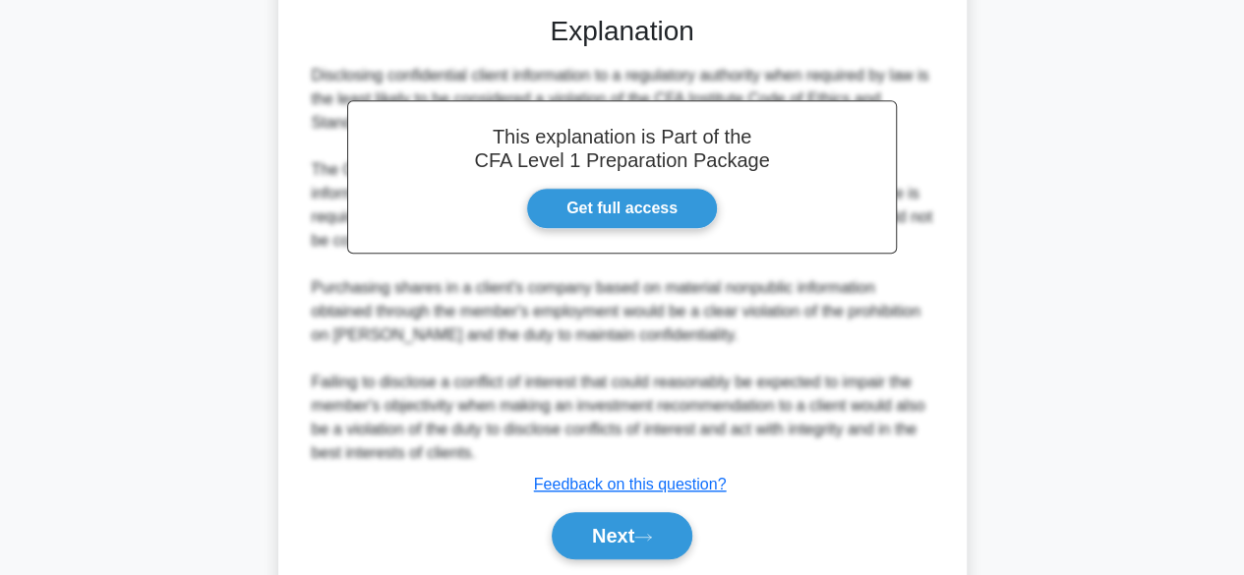
scroll to position [610, 0]
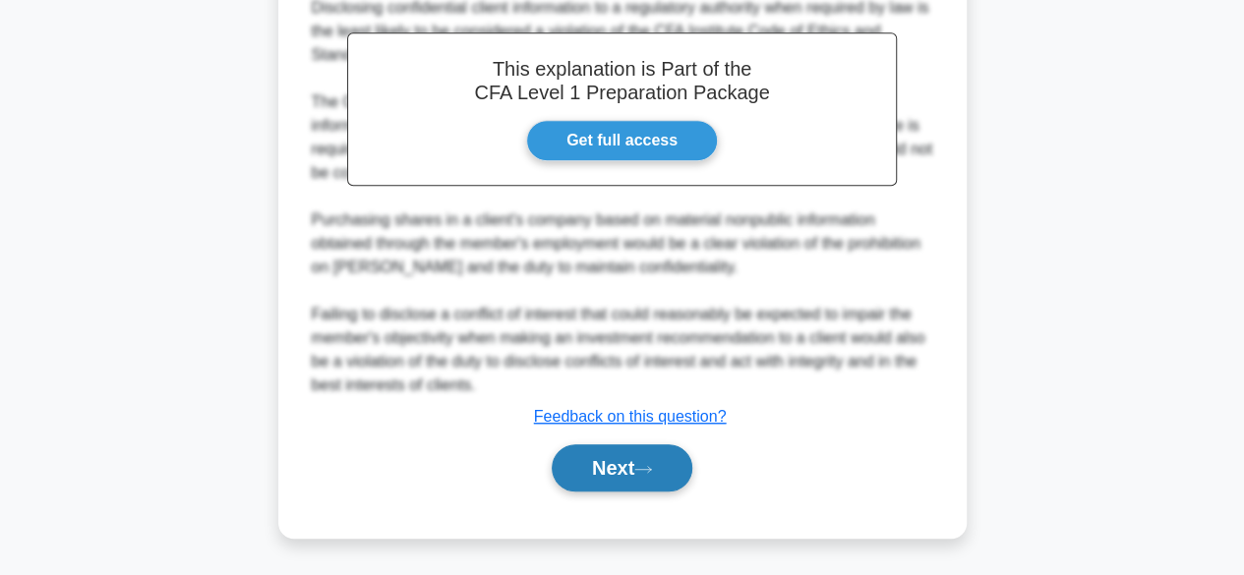
click at [622, 469] on button "Next" at bounding box center [622, 468] width 141 height 47
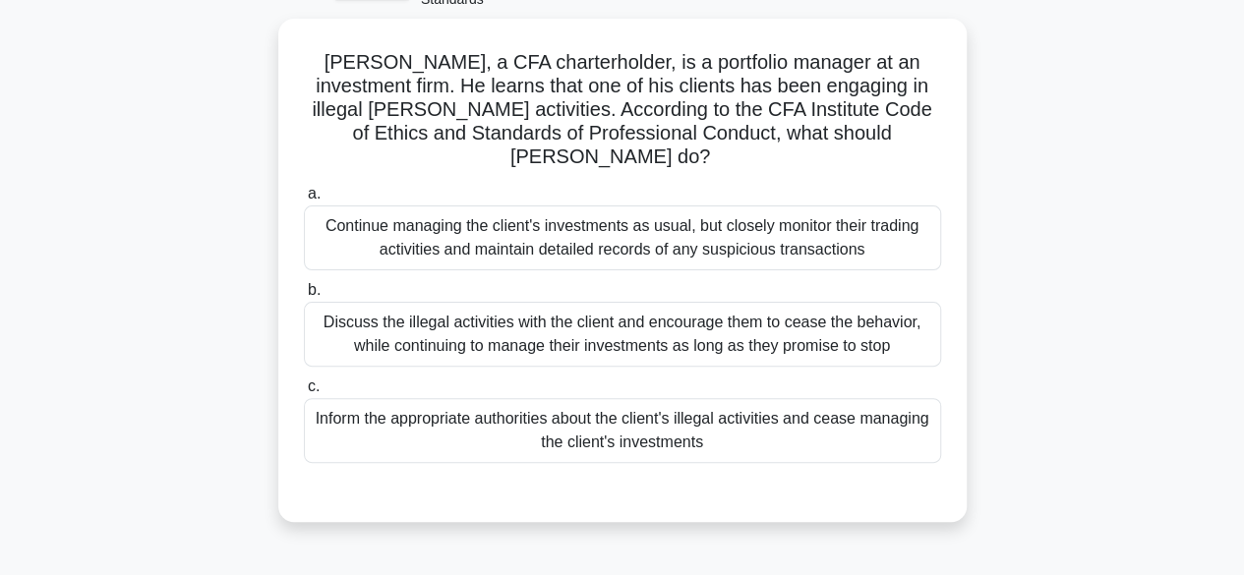
scroll to position [119, 0]
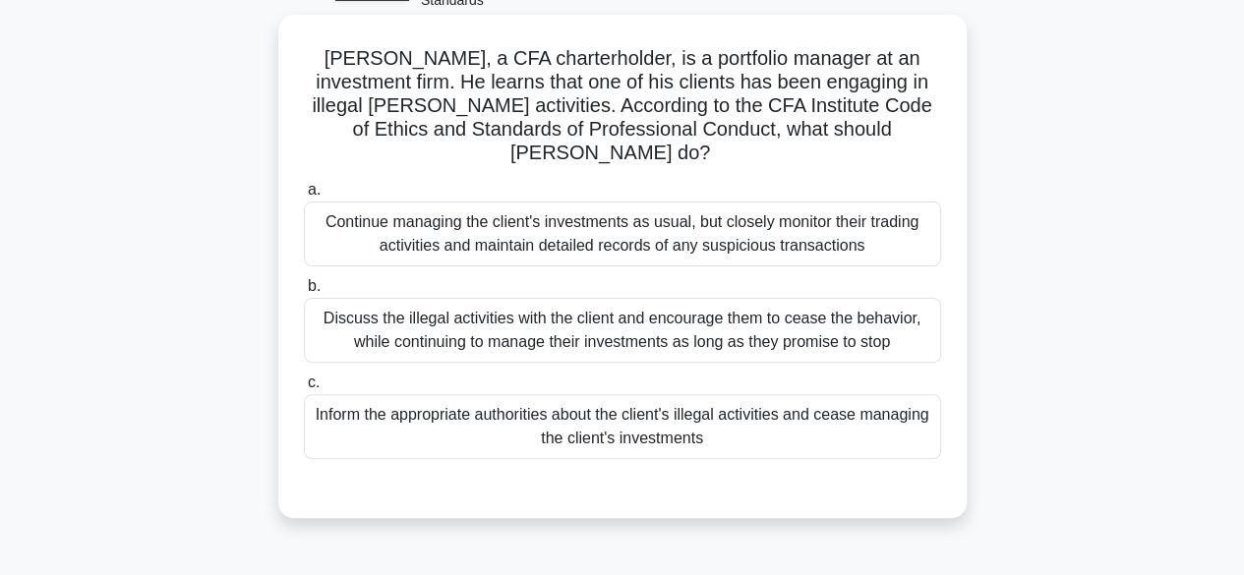
click at [836, 202] on div "Continue managing the client's investments as usual, but closely monitor their …" at bounding box center [622, 234] width 637 height 65
click at [304, 196] on input "a. Continue managing the client's investments as usual, but closely monitor the…" at bounding box center [304, 190] width 0 height 13
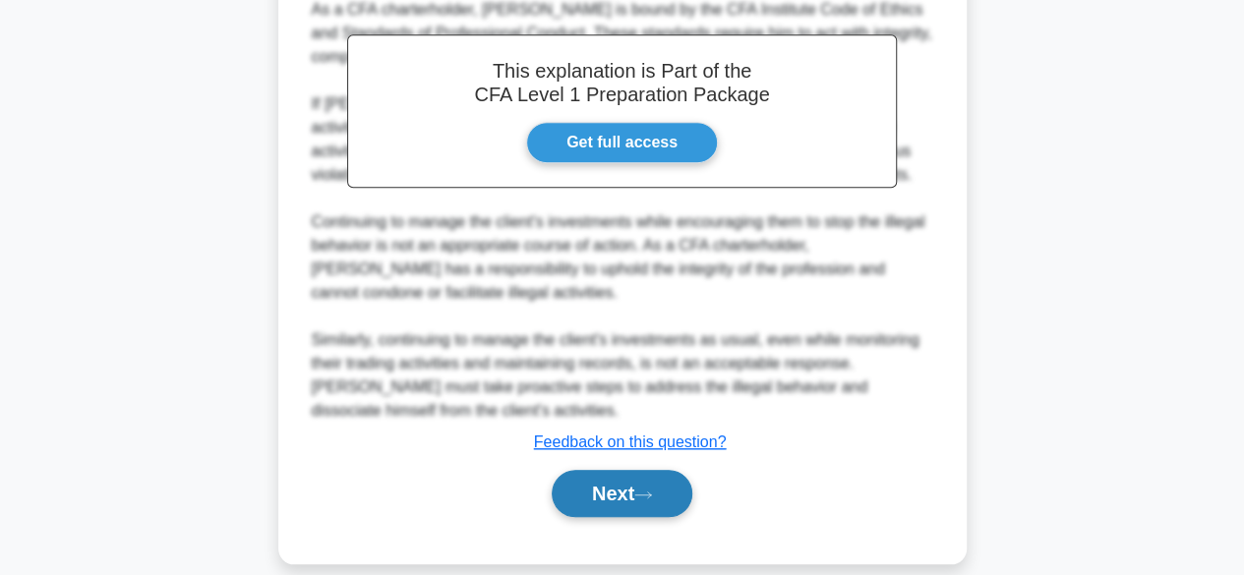
click at [572, 474] on button "Next" at bounding box center [622, 493] width 141 height 47
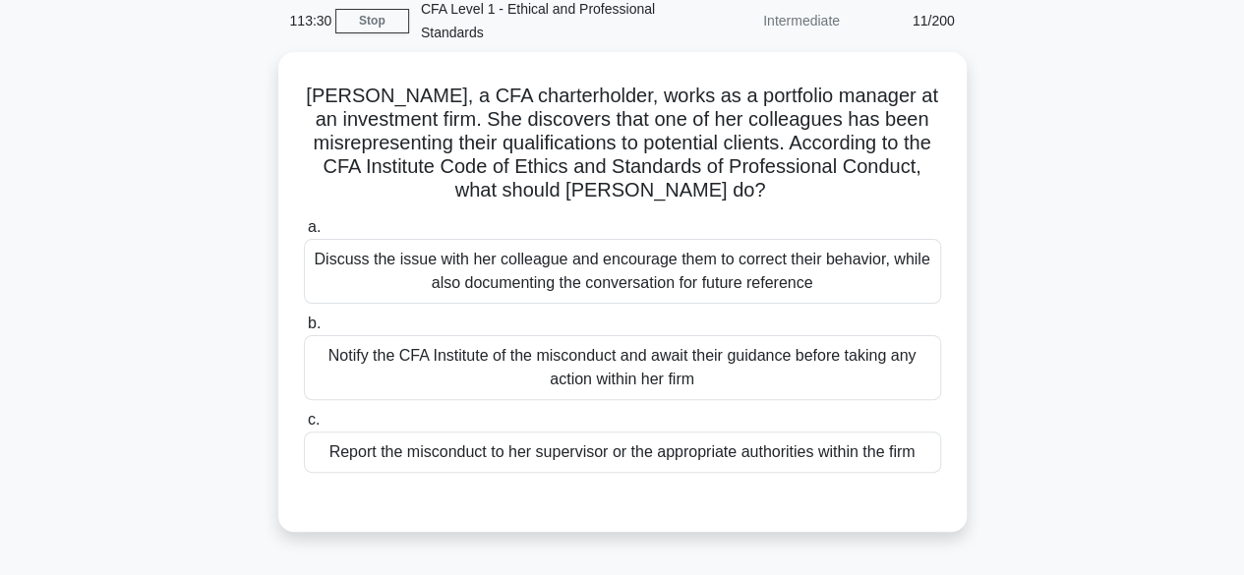
scroll to position [88, 0]
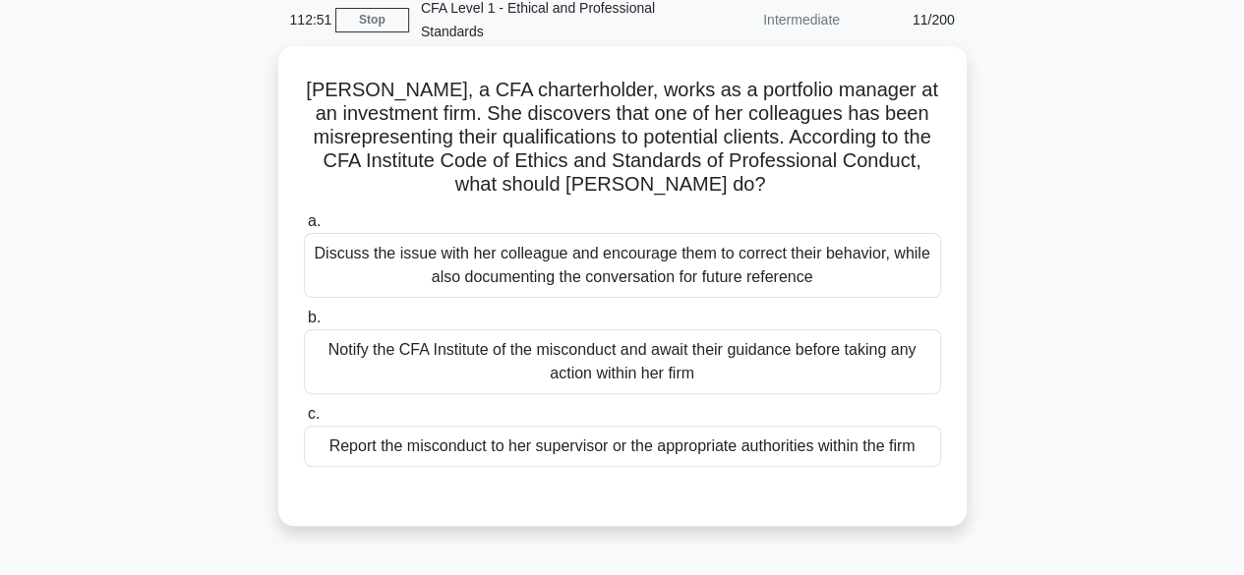
click at [556, 447] on div "Report the misconduct to her supervisor or the appropriate authorities within t…" at bounding box center [622, 446] width 637 height 41
click at [304, 421] on input "c. Report the misconduct to her supervisor or the appropriate authorities withi…" at bounding box center [304, 414] width 0 height 13
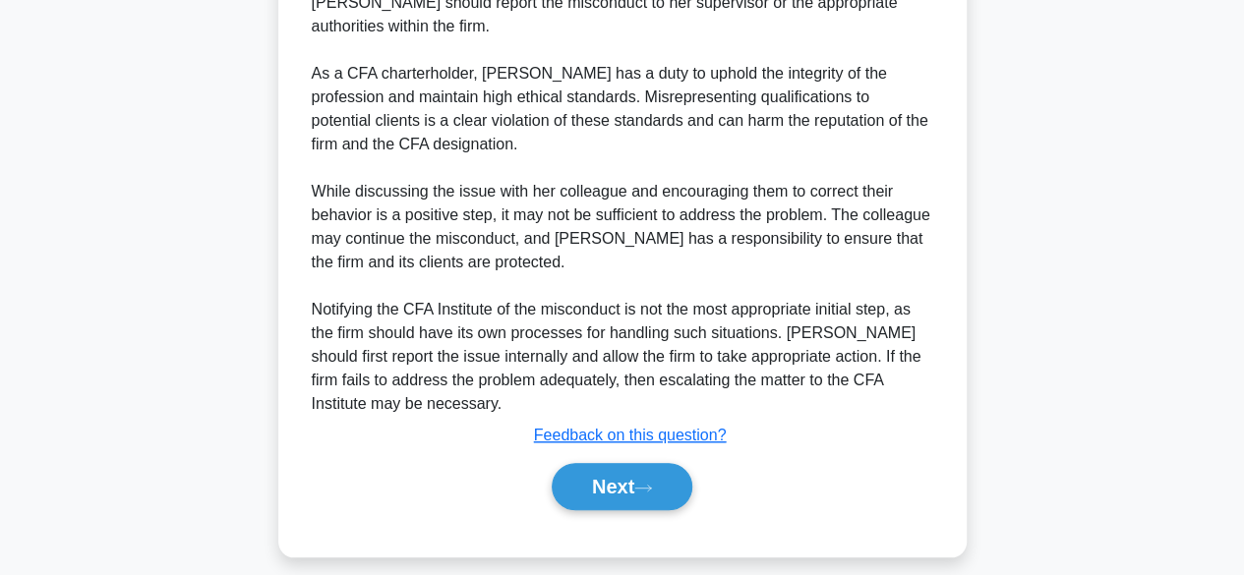
scroll to position [672, 0]
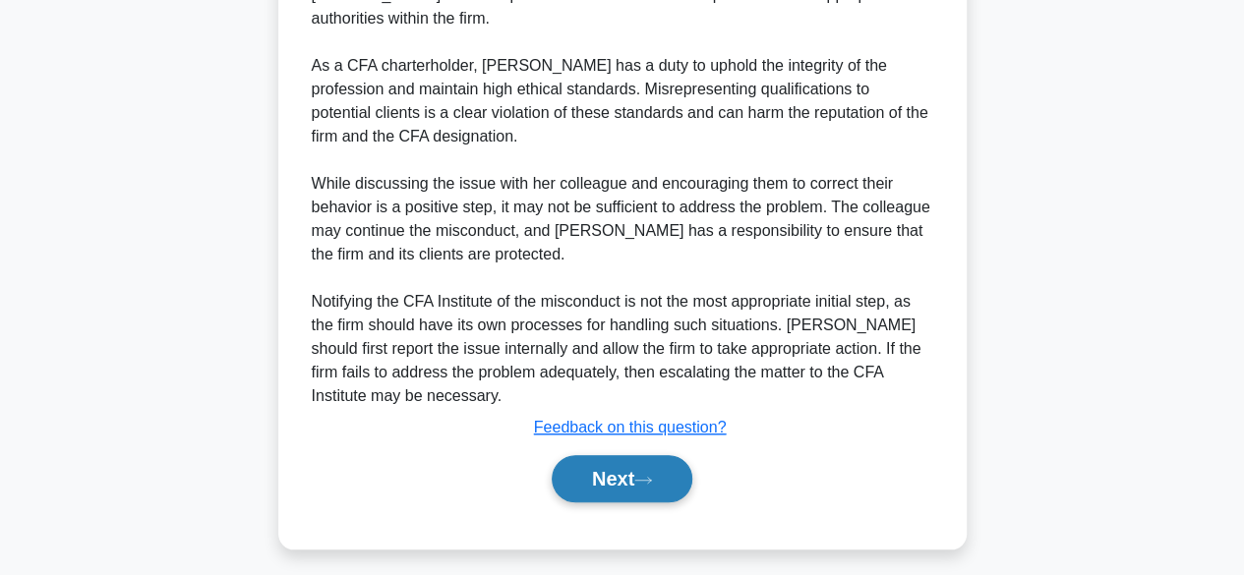
click at [616, 488] on button "Next" at bounding box center [622, 478] width 141 height 47
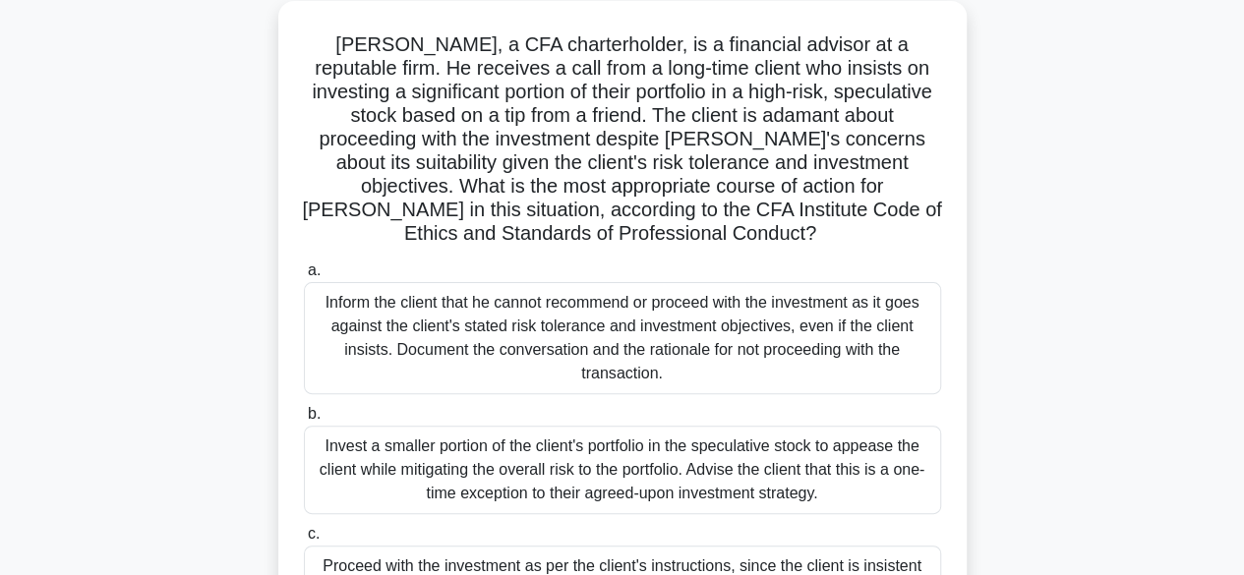
scroll to position [4, 0]
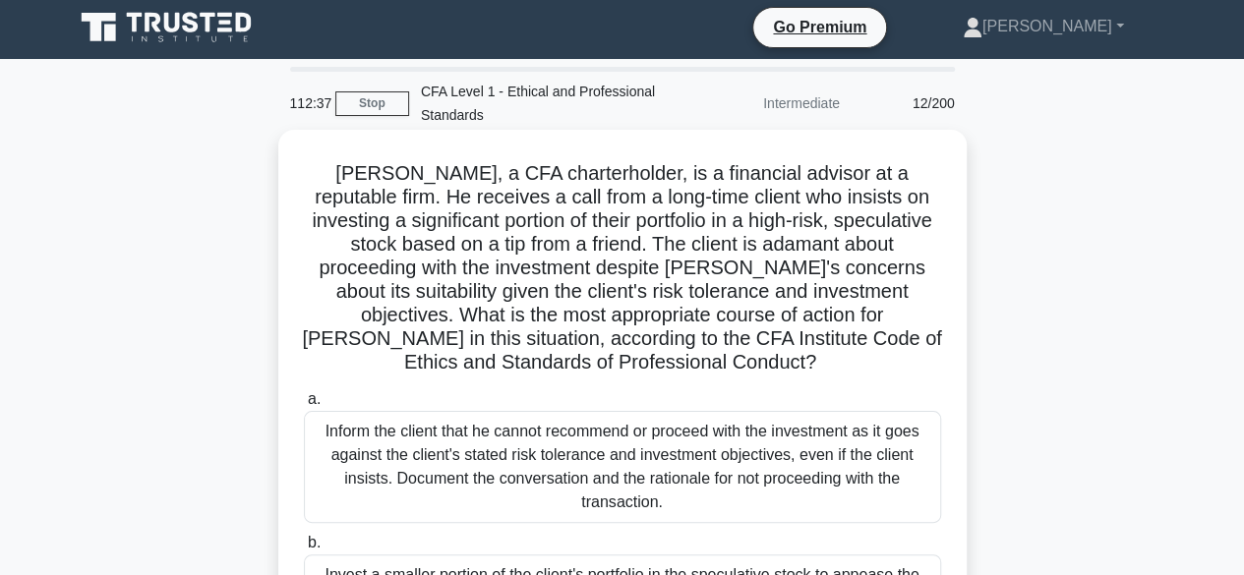
click at [488, 208] on h5 "[PERSON_NAME], a CFA charterholder, is a financial advisor at a reputable firm.…" at bounding box center [622, 268] width 641 height 214
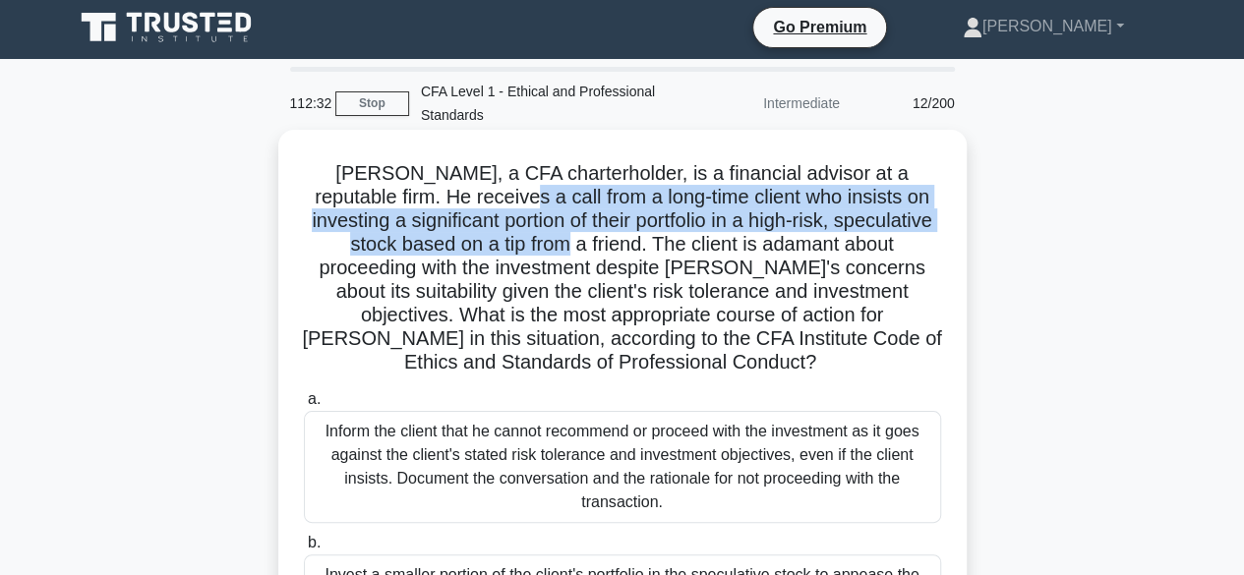
drag, startPoint x: 488, startPoint y: 208, endPoint x: 539, endPoint y: 234, distance: 57.6
click at [539, 234] on h5 "[PERSON_NAME], a CFA charterholder, is a financial advisor at a reputable firm.…" at bounding box center [622, 268] width 641 height 214
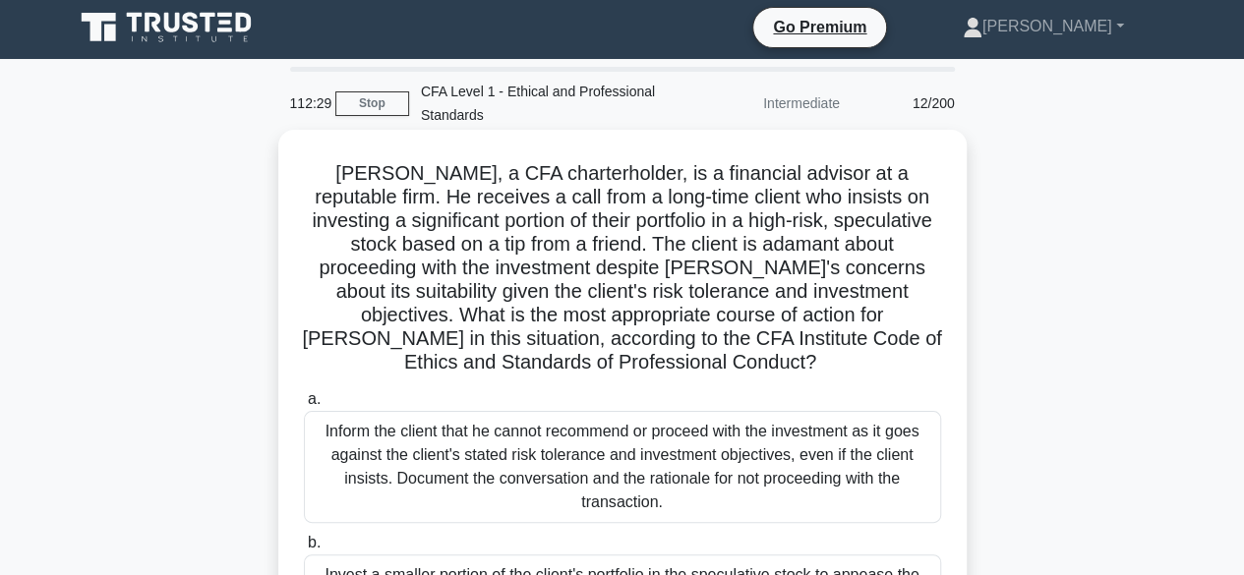
click at [594, 334] on h5 "[PERSON_NAME], a CFA charterholder, is a financial advisor at a reputable firm.…" at bounding box center [622, 268] width 641 height 214
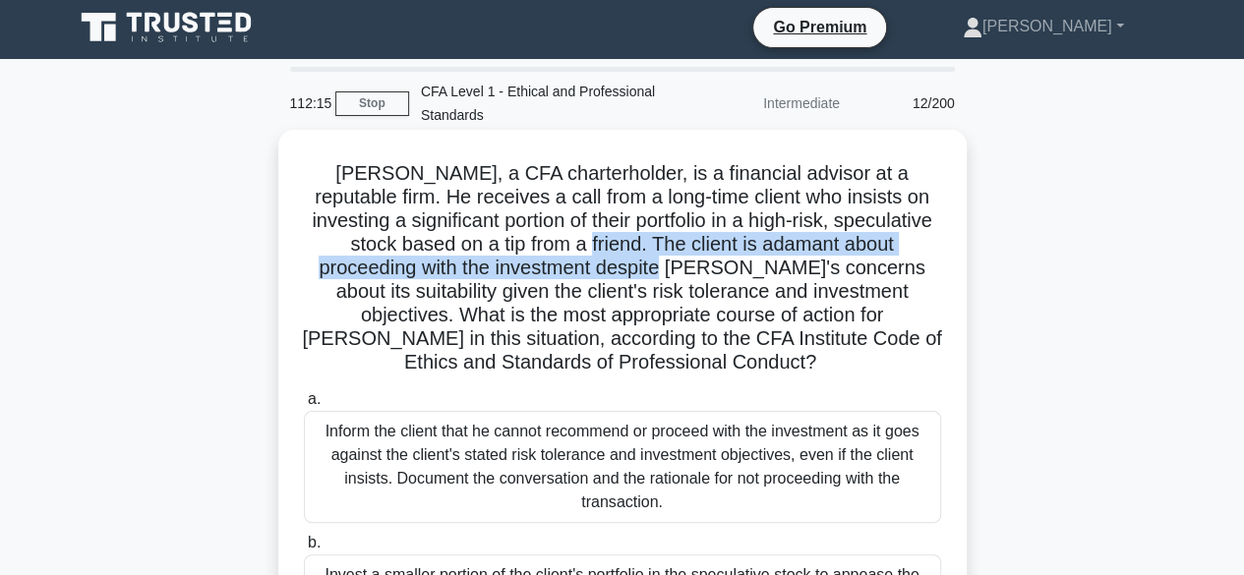
drag, startPoint x: 580, startPoint y: 247, endPoint x: 633, endPoint y: 259, distance: 54.4
click at [633, 259] on h5 "[PERSON_NAME], a CFA charterholder, is a financial advisor at a reputable firm.…" at bounding box center [622, 268] width 641 height 214
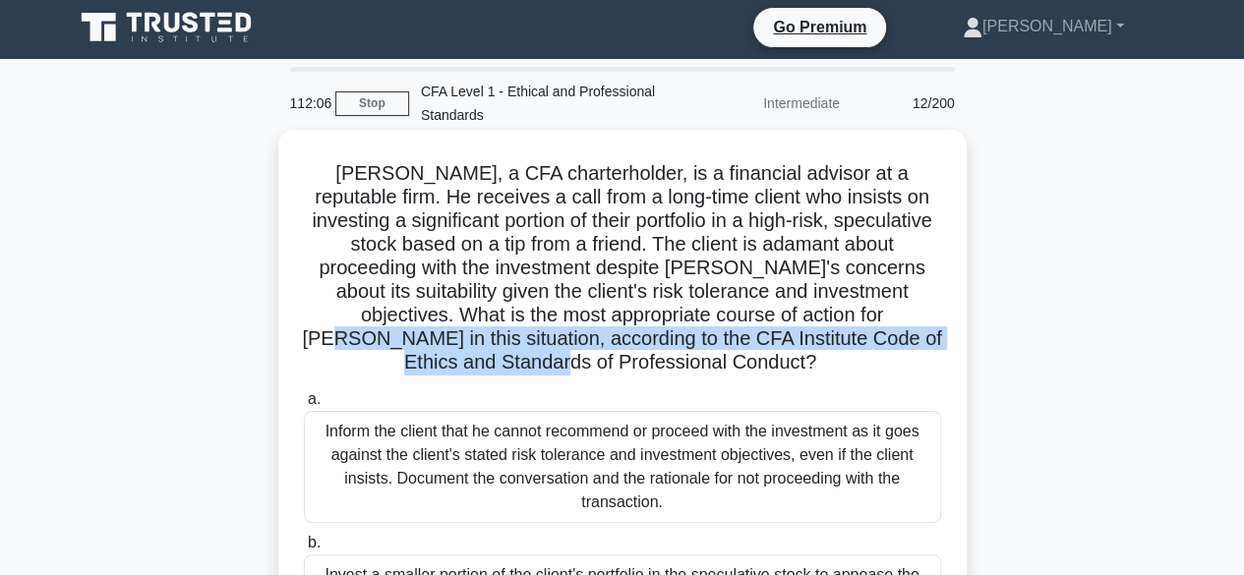
drag, startPoint x: 765, startPoint y: 308, endPoint x: 907, endPoint y: 335, distance: 144.3
click at [907, 335] on h5 "[PERSON_NAME], a CFA charterholder, is a financial advisor at a reputable firm.…" at bounding box center [622, 268] width 641 height 214
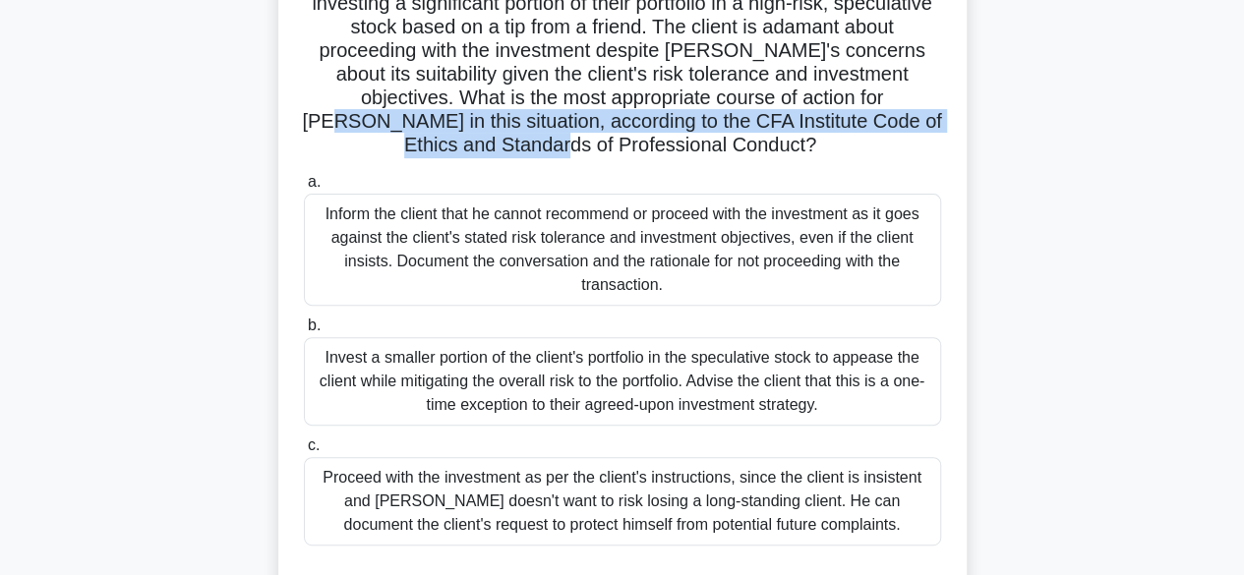
scroll to position [220, 0]
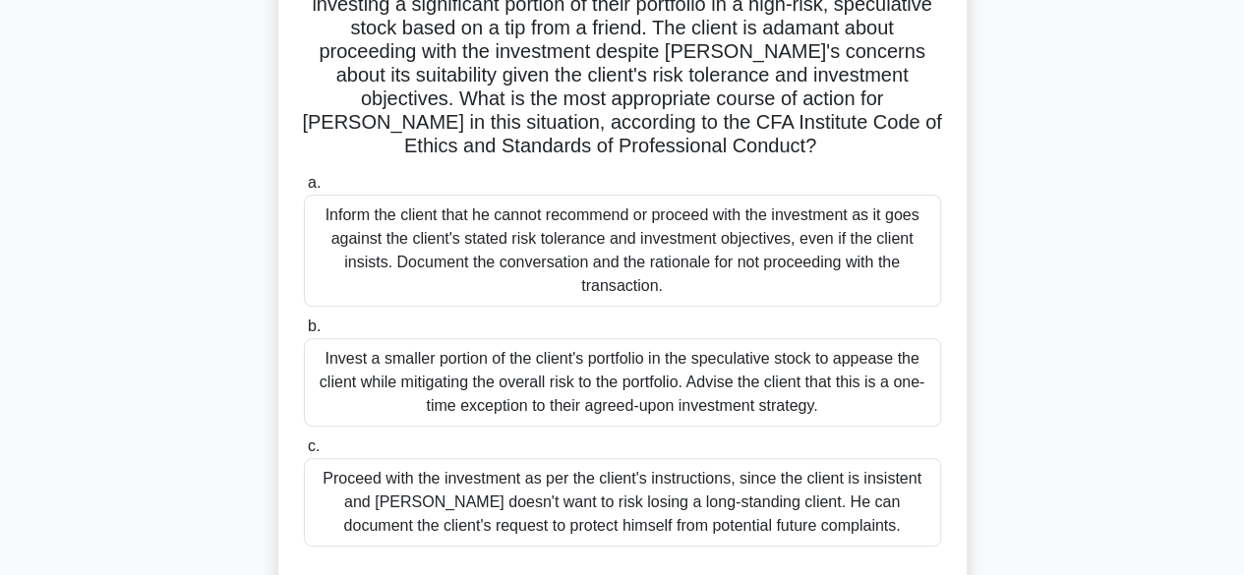
click at [824, 488] on div "Proceed with the investment as per the client's instructions, since the client …" at bounding box center [622, 502] width 637 height 89
click at [304, 453] on input "c. Proceed with the investment as per the client's instructions, since the clie…" at bounding box center [304, 447] width 0 height 13
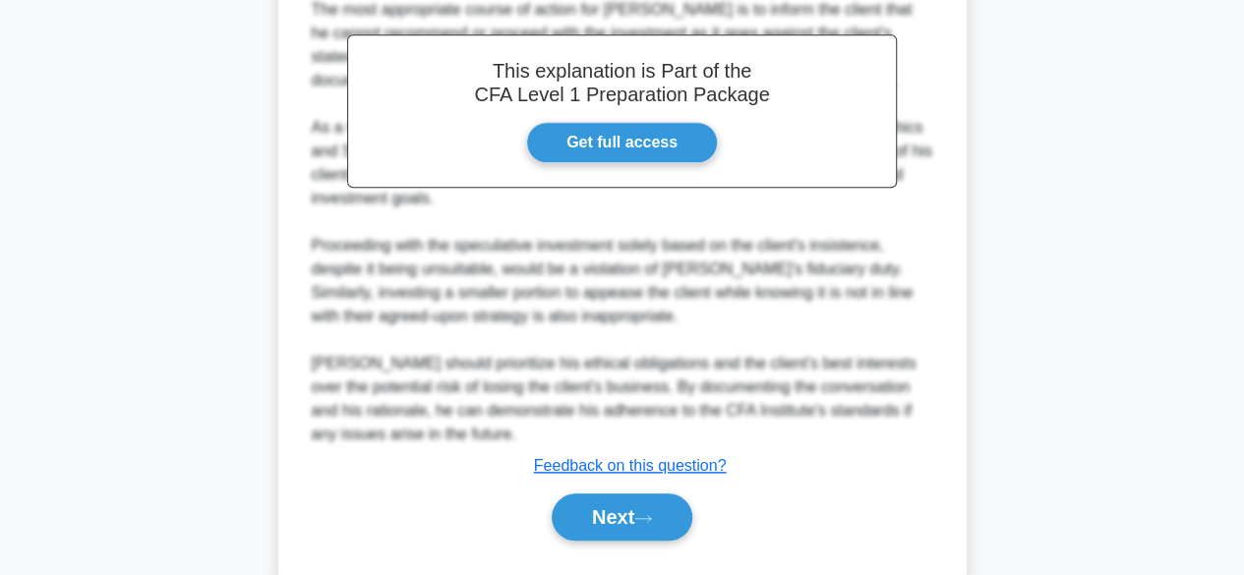
scroll to position [848, 0]
click at [584, 494] on button "Next" at bounding box center [622, 517] width 141 height 47
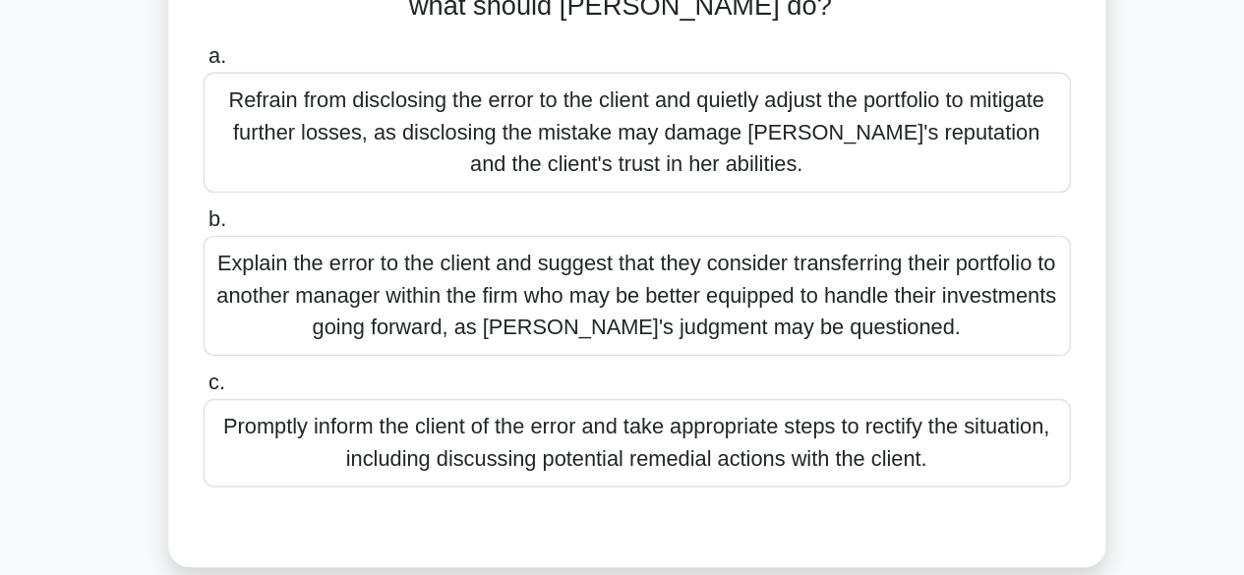
scroll to position [141, 0]
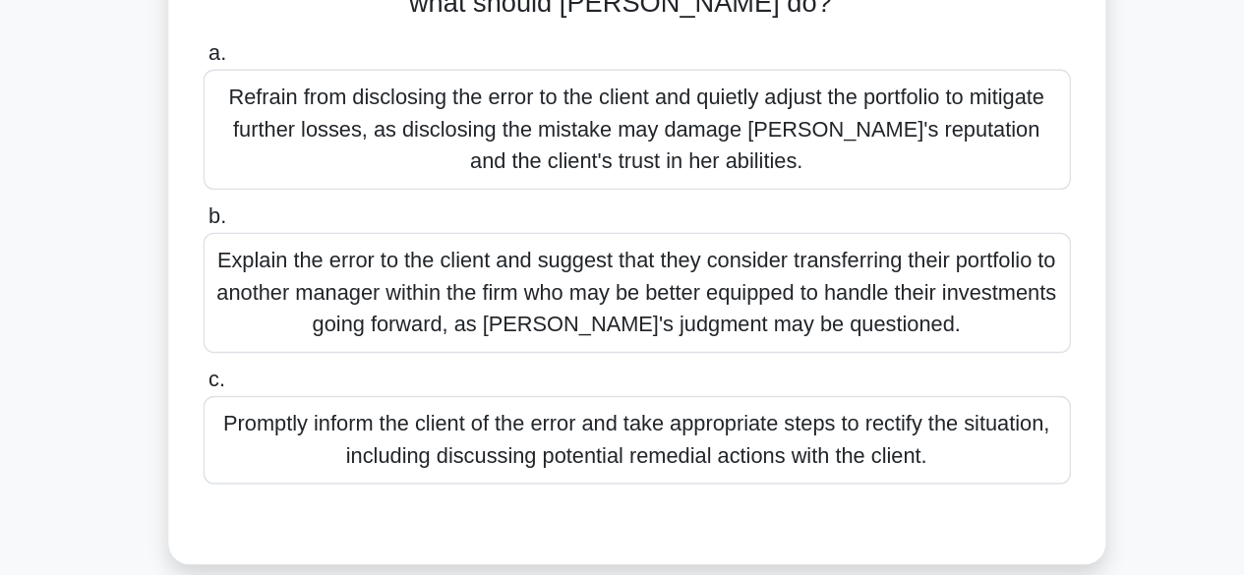
click at [616, 459] on div "Promptly inform the client of the error and take appropriate steps to rectify t…" at bounding box center [622, 476] width 637 height 65
click at [304, 439] on input "c. Promptly inform the client of the error and take appropriate steps to rectif…" at bounding box center [304, 432] width 0 height 13
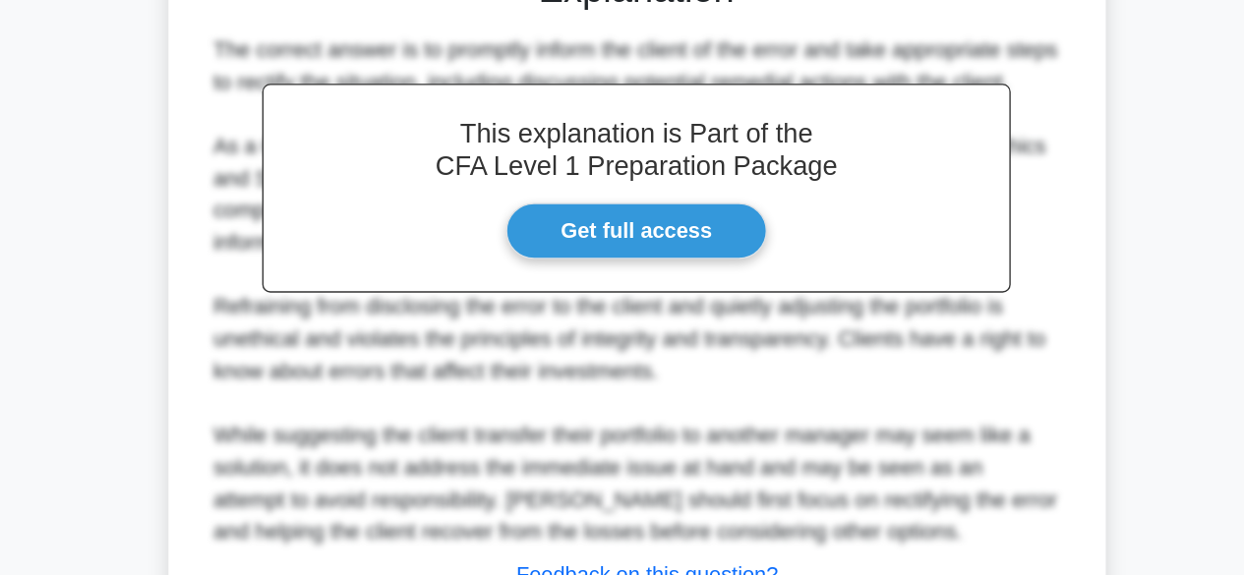
scroll to position [727, 0]
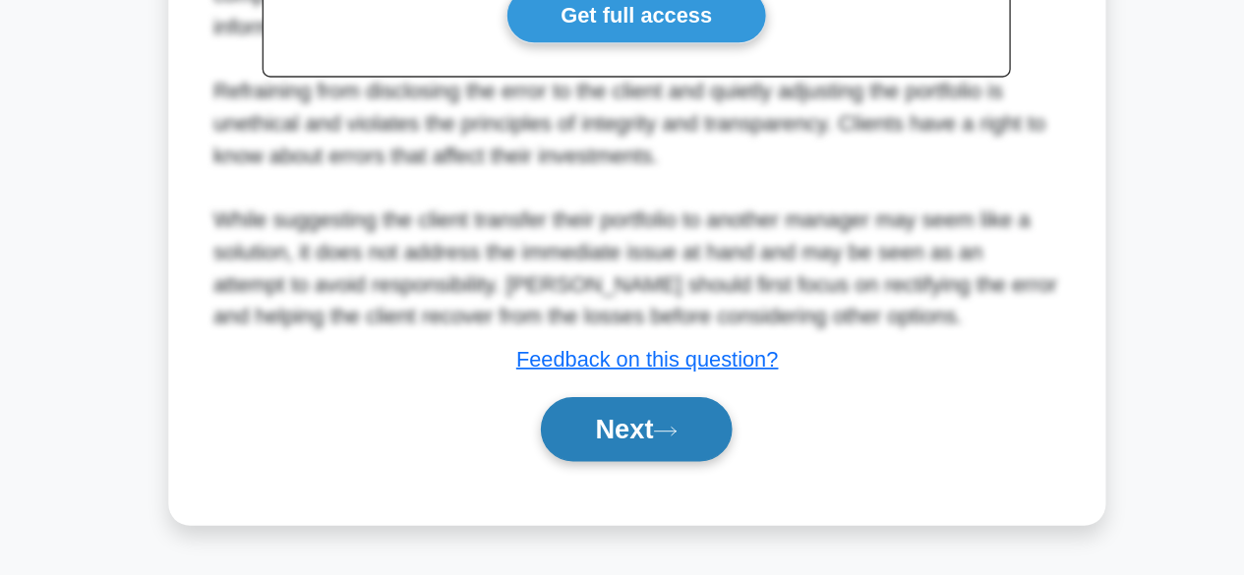
click at [616, 467] on button "Next" at bounding box center [622, 468] width 141 height 47
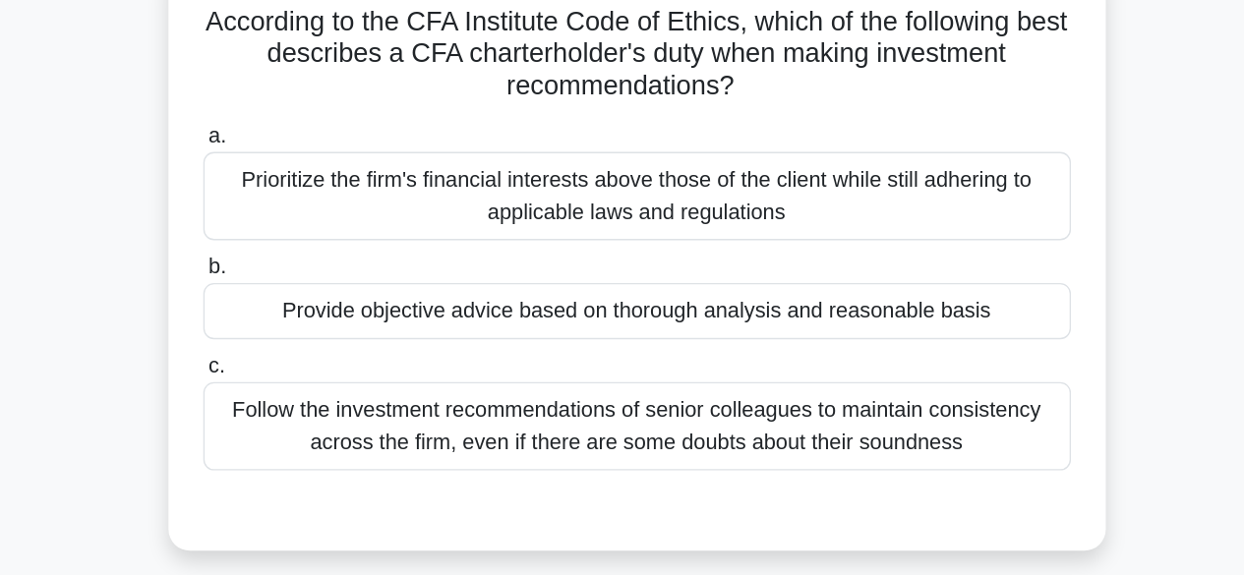
scroll to position [10, 0]
click at [648, 379] on div "Provide objective advice based on thorough analysis and reasonable basis" at bounding box center [622, 380] width 637 height 41
click at [304, 355] on input "b. Provide objective advice based on thorough analysis and reasonable basis" at bounding box center [304, 348] width 0 height 13
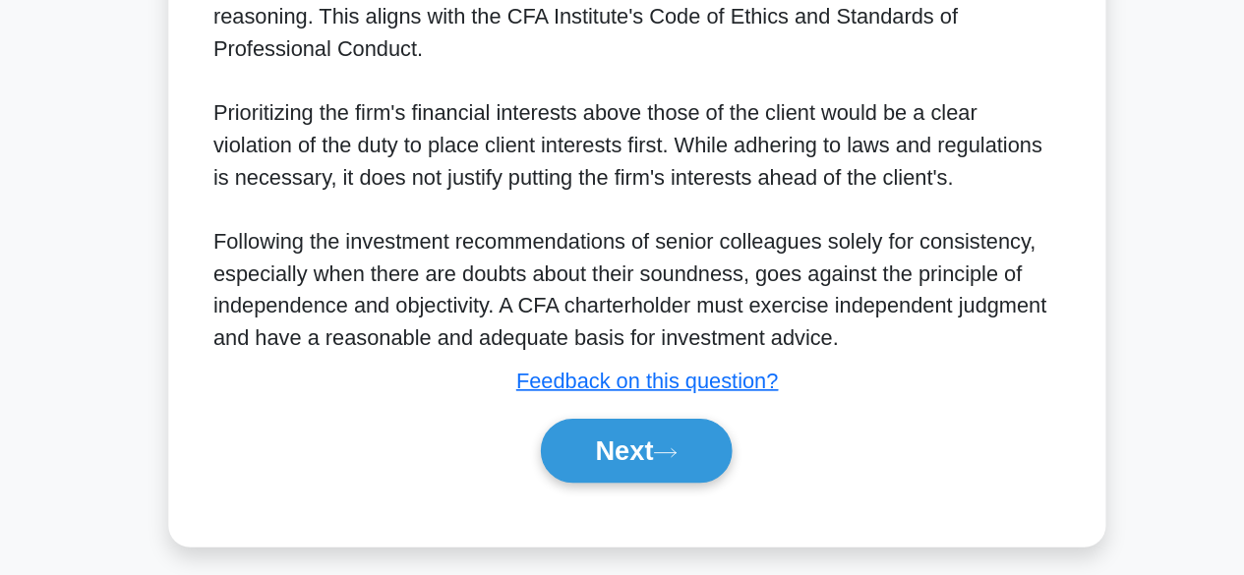
scroll to position [561, 0]
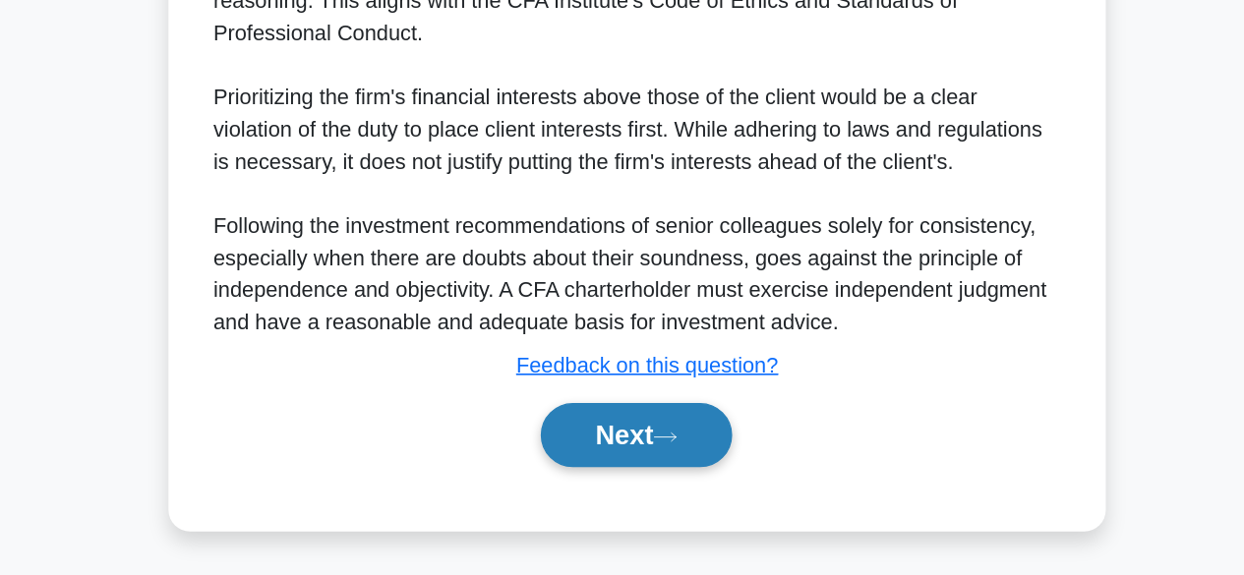
click at [623, 467] on button "Next" at bounding box center [622, 471] width 141 height 47
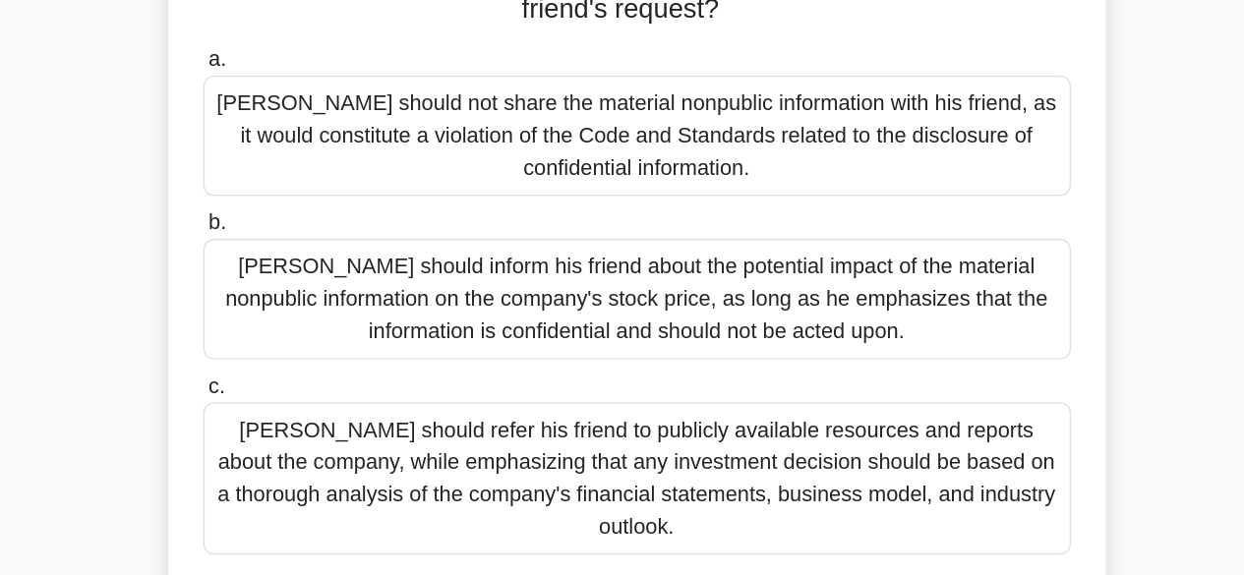
scroll to position [183, 0]
click at [584, 488] on div "[PERSON_NAME] should refer his friend to publicly available resources and repor…" at bounding box center [622, 504] width 637 height 112
click at [304, 444] on input "c. [PERSON_NAME] should refer his friend to publicly available resources and re…" at bounding box center [304, 437] width 0 height 13
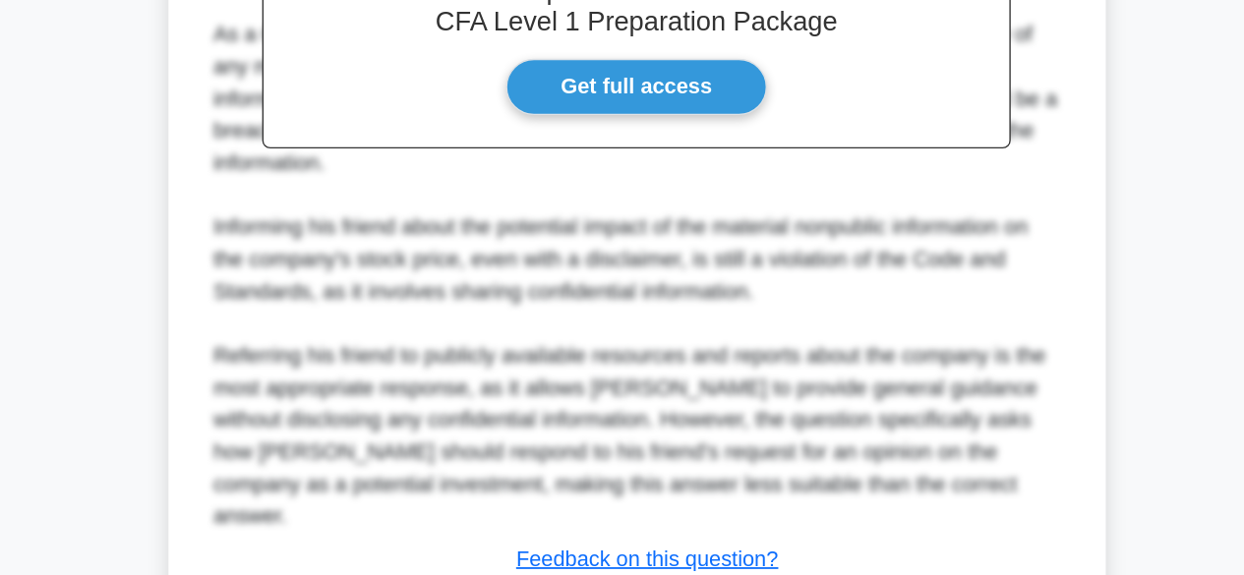
scroll to position [848, 0]
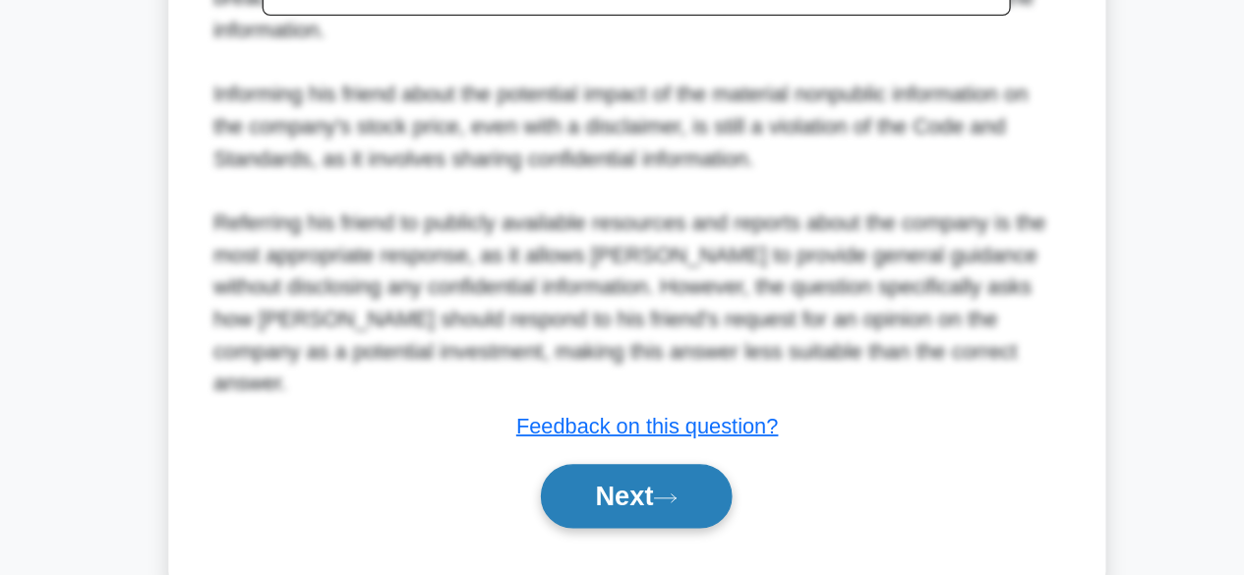
click at [600, 494] on button "Next" at bounding box center [622, 517] width 141 height 47
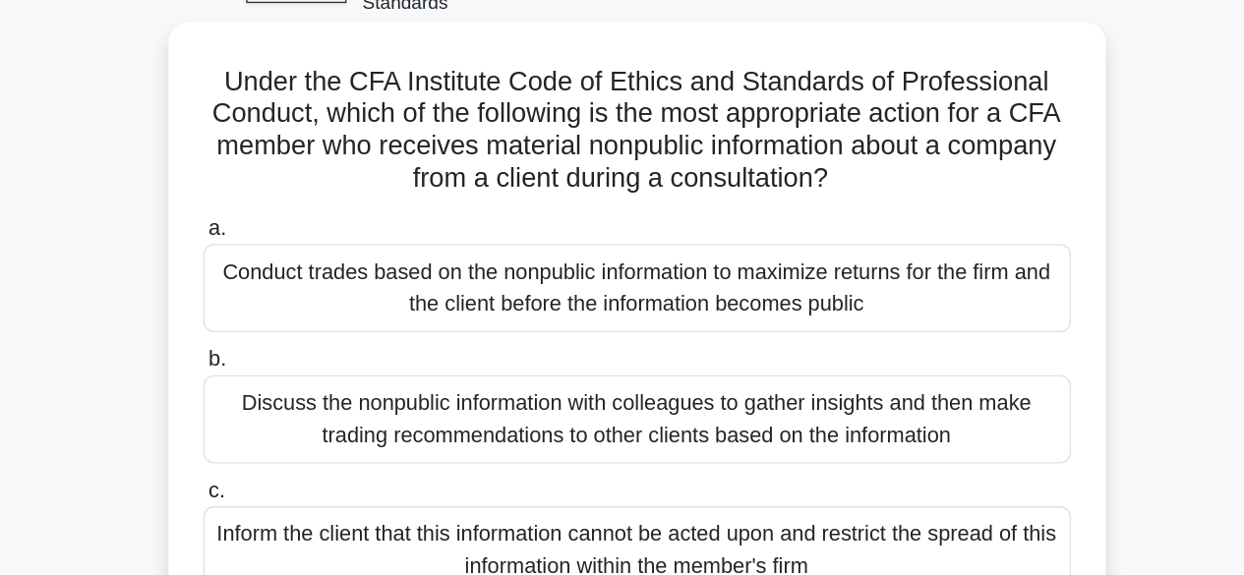
scroll to position [21, 0]
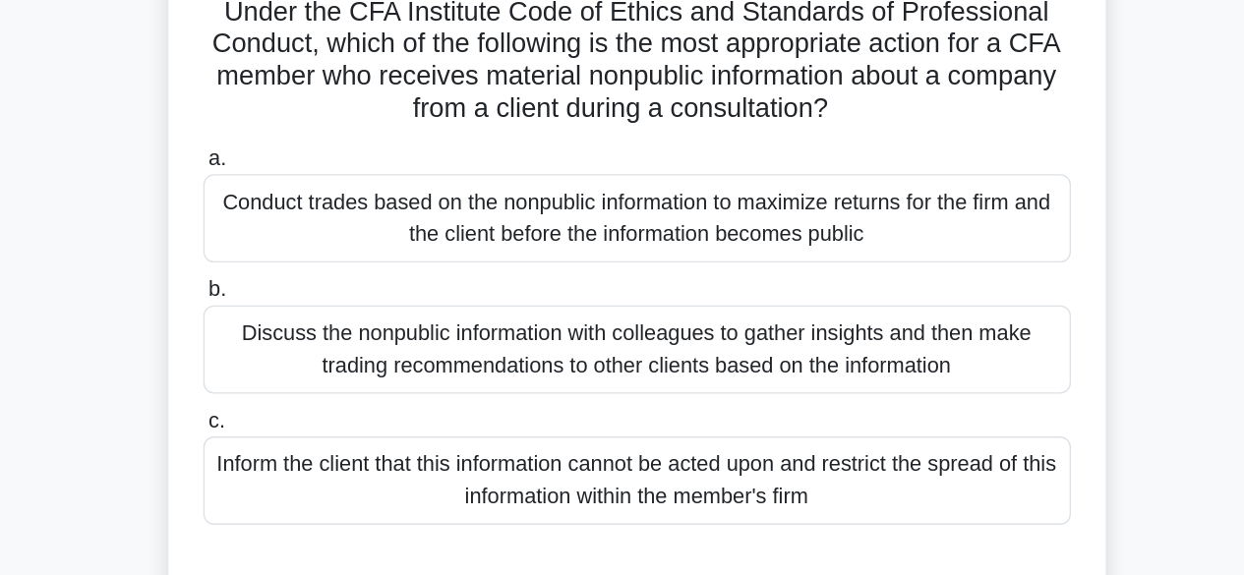
click at [682, 509] on div "Inform the client that this information cannot be acted upon and restrict the s…" at bounding box center [622, 501] width 637 height 65
click at [304, 464] on input "c. Inform the client that this information cannot be acted upon and restrict th…" at bounding box center [304, 457] width 0 height 13
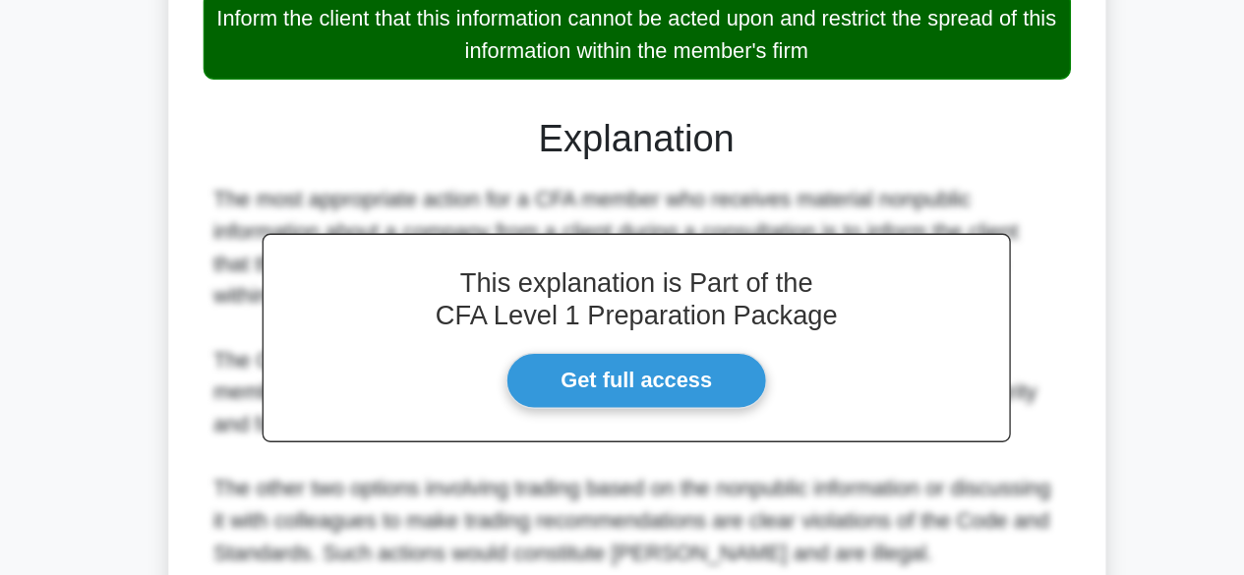
scroll to position [514, 0]
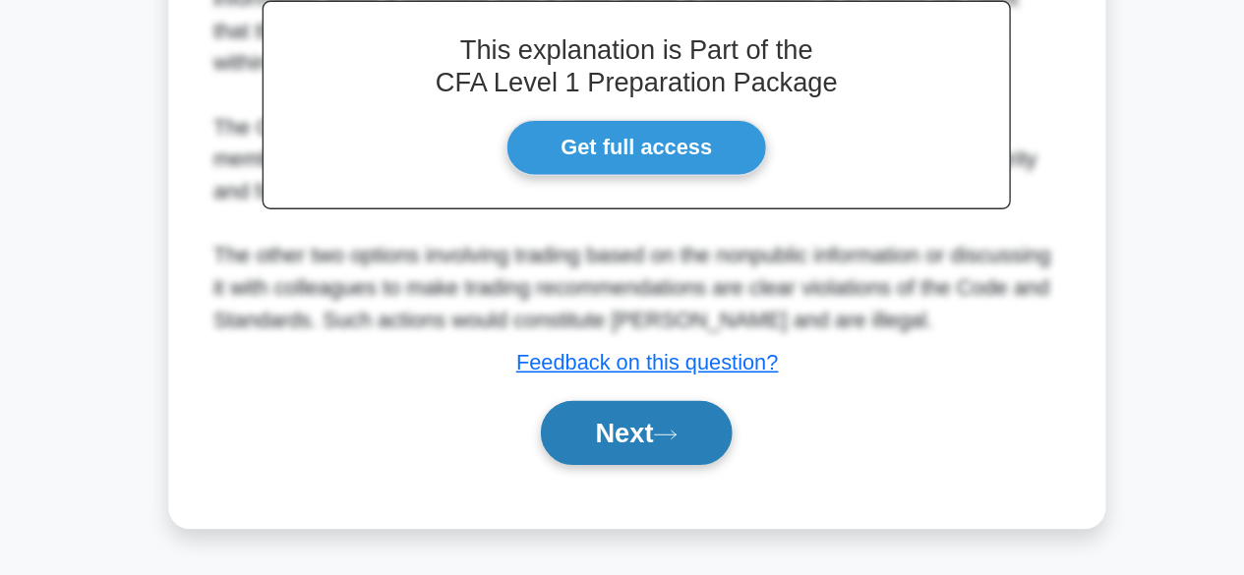
click at [657, 480] on button "Next" at bounding box center [622, 470] width 141 height 47
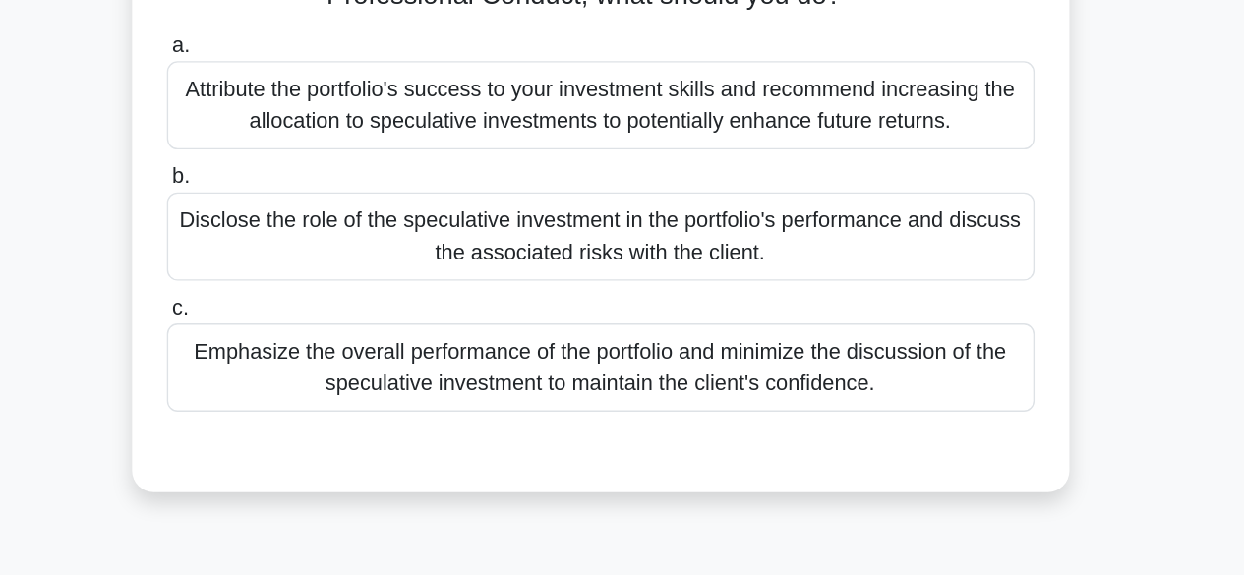
scroll to position [172, 0]
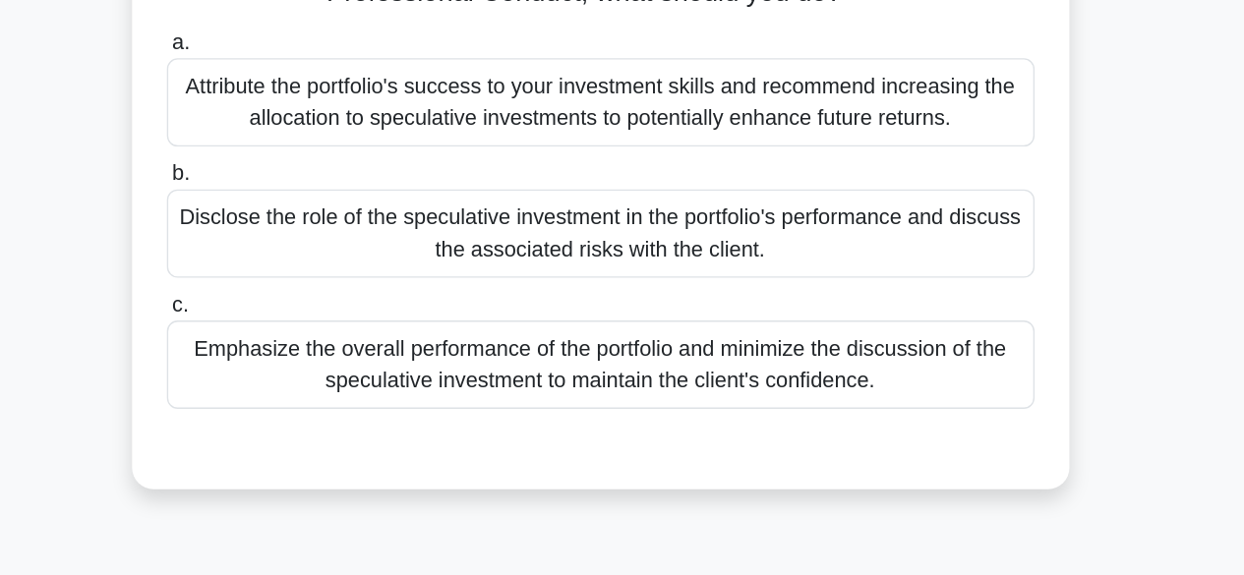
click at [750, 327] on div "Disclose the role of the speculative investment in the portfolio's performance …" at bounding box center [622, 324] width 637 height 65
click at [304, 287] on input "b. Disclose the role of the speculative investment in the portfolio's performan…" at bounding box center [304, 280] width 0 height 13
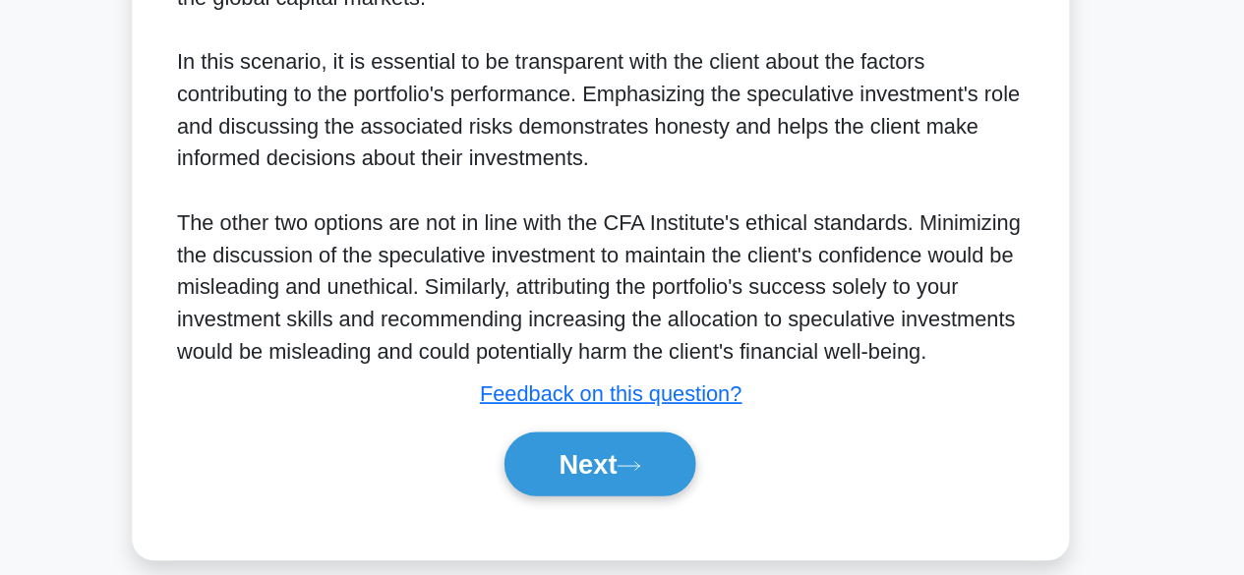
scroll to position [774, 0]
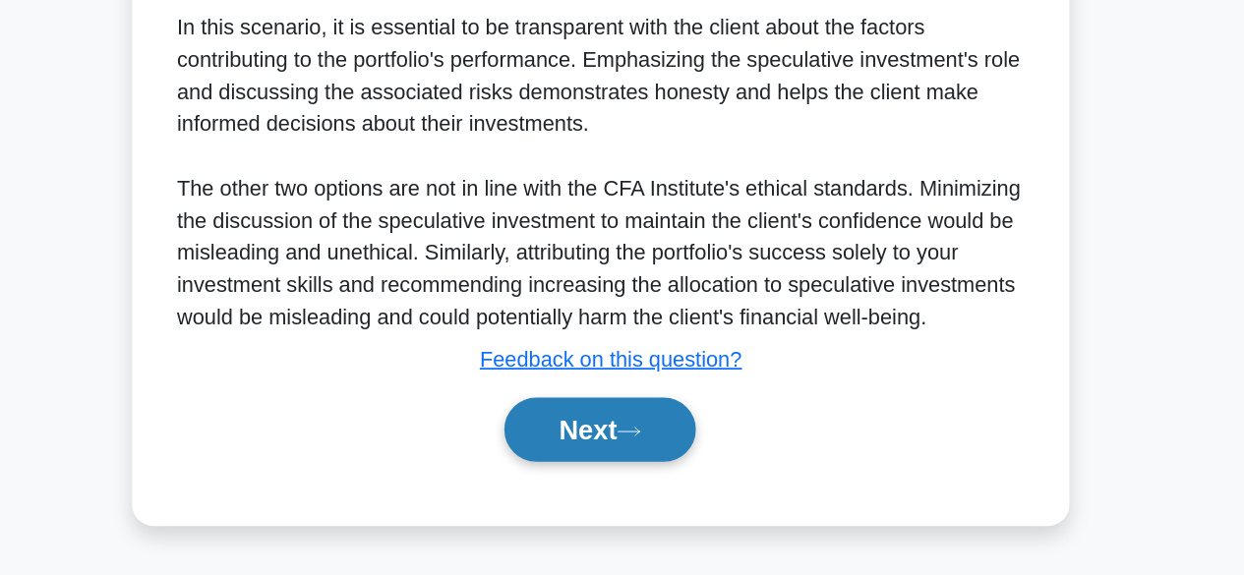
click at [668, 478] on button "Next" at bounding box center [622, 468] width 141 height 47
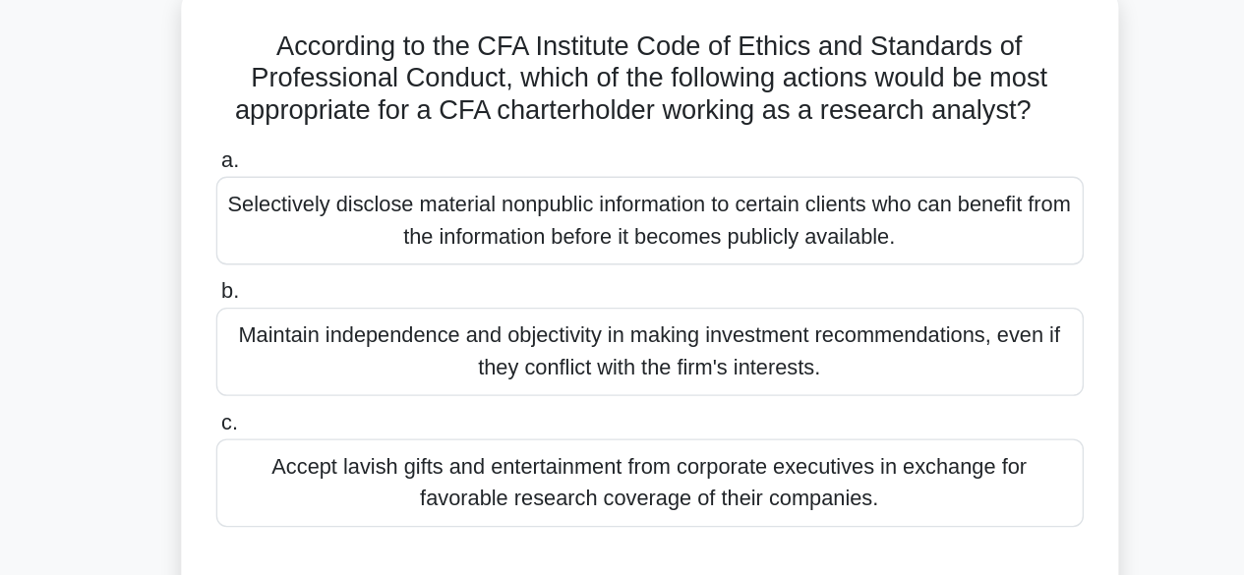
scroll to position [41, 0]
click at [713, 363] on div "Maintain independence and objectivity in making investment recommendations, eve…" at bounding box center [622, 360] width 637 height 65
click at [304, 324] on input "b. Maintain independence and objectivity in making investment recommendations, …" at bounding box center [304, 317] width 0 height 13
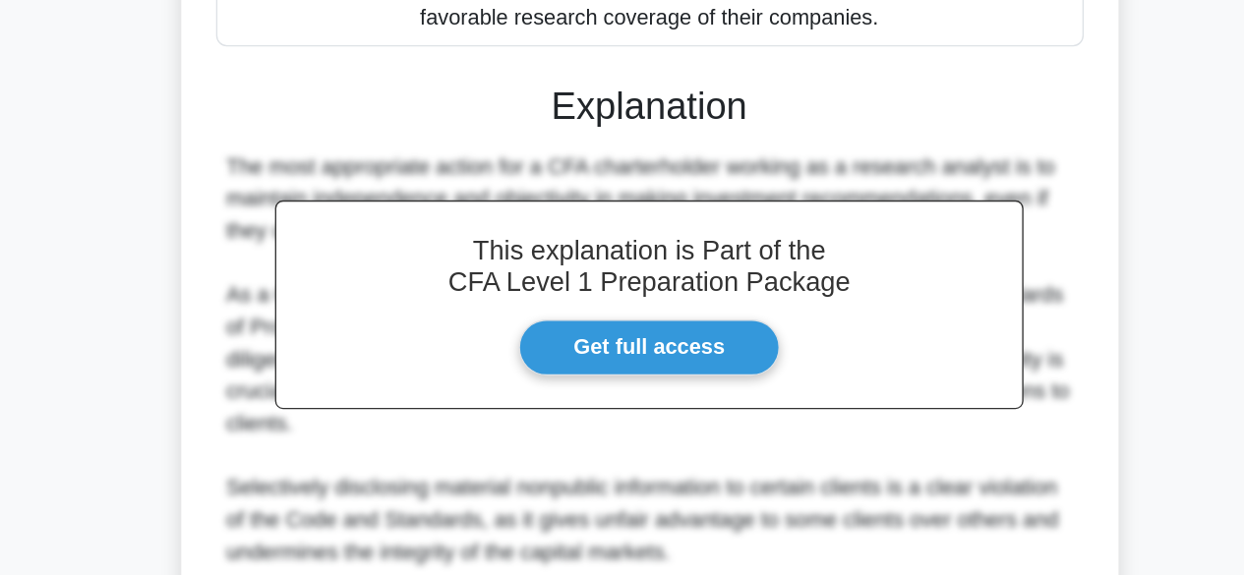
scroll to position [432, 0]
